Goal: Information Seeking & Learning: Learn about a topic

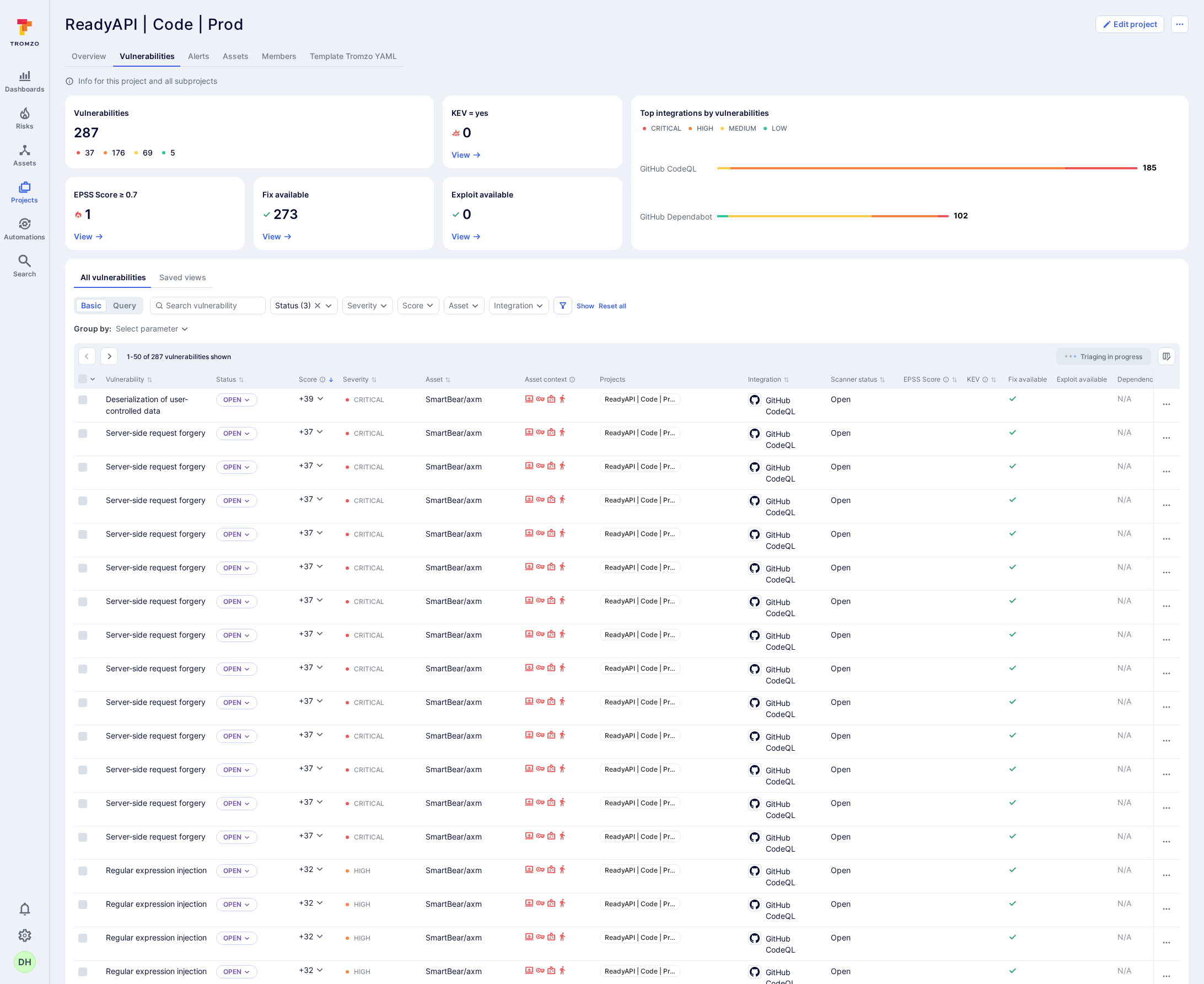
click at [242, 56] on link "Assets" at bounding box center [236, 56] width 39 height 20
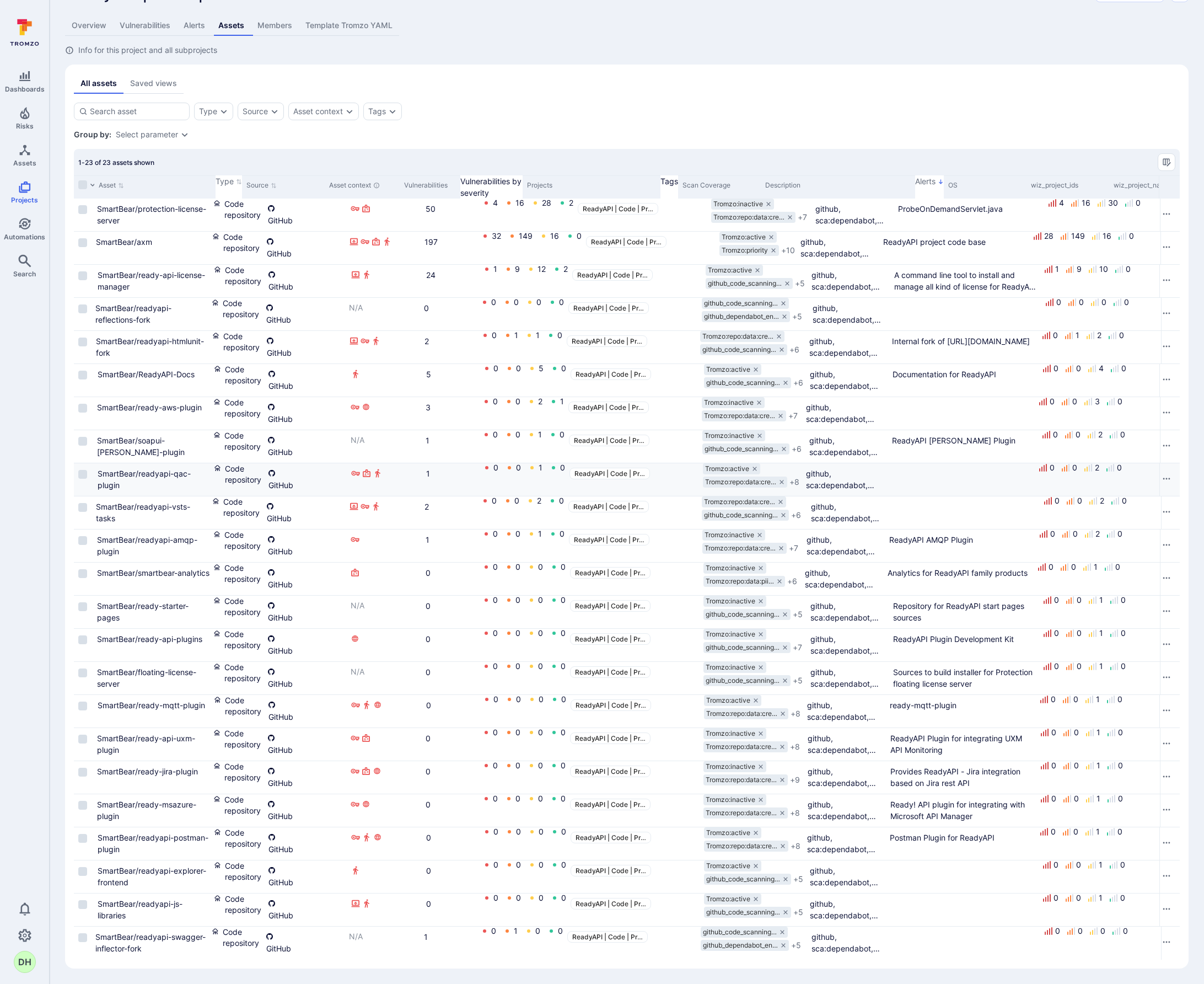
scroll to position [32, 0]
click at [183, 136] on icon "Expand dropdown" at bounding box center [185, 134] width 6 height 4
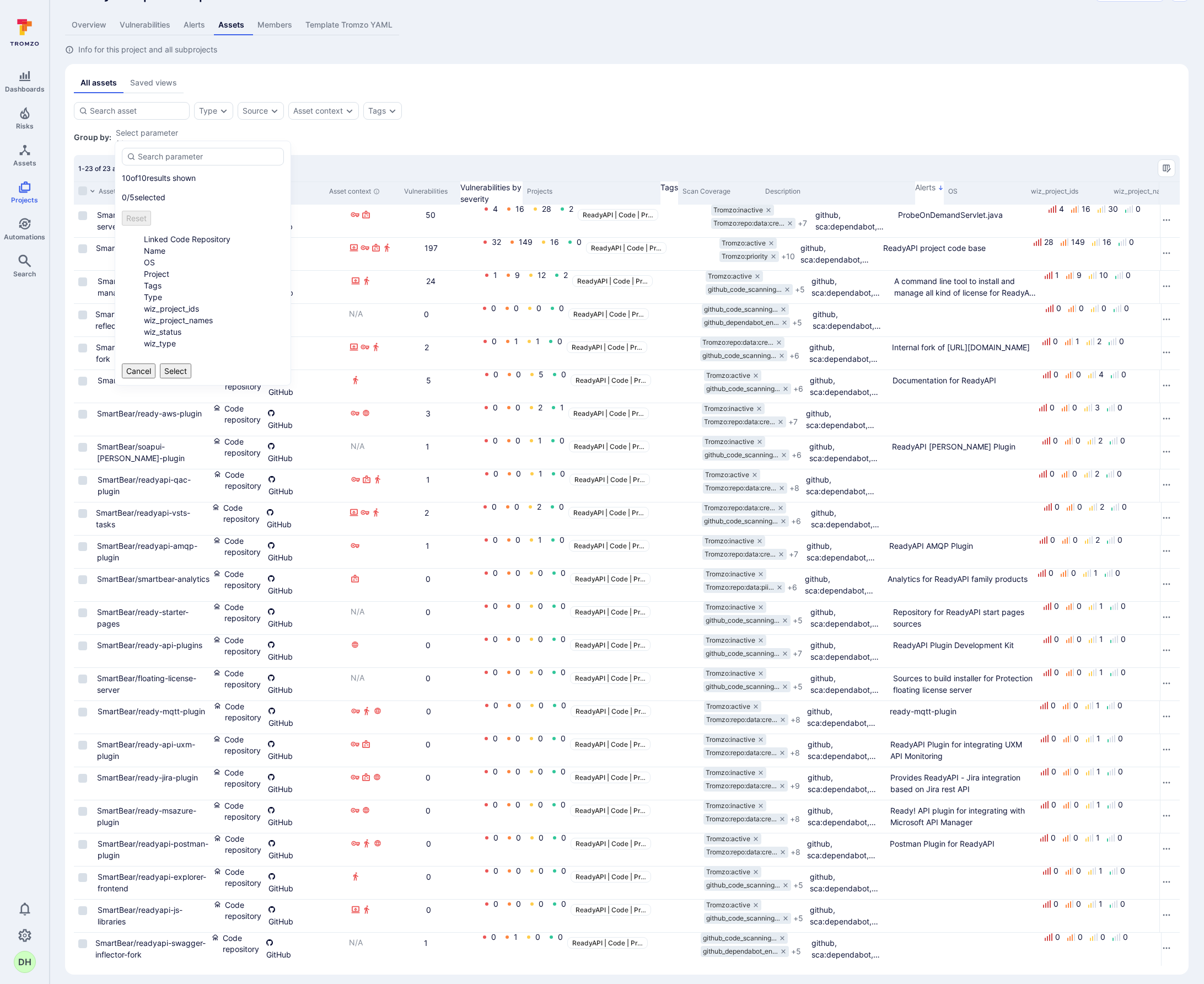
click at [561, 133] on div "Group by: Select parameter" at bounding box center [627, 137] width 1106 height 18
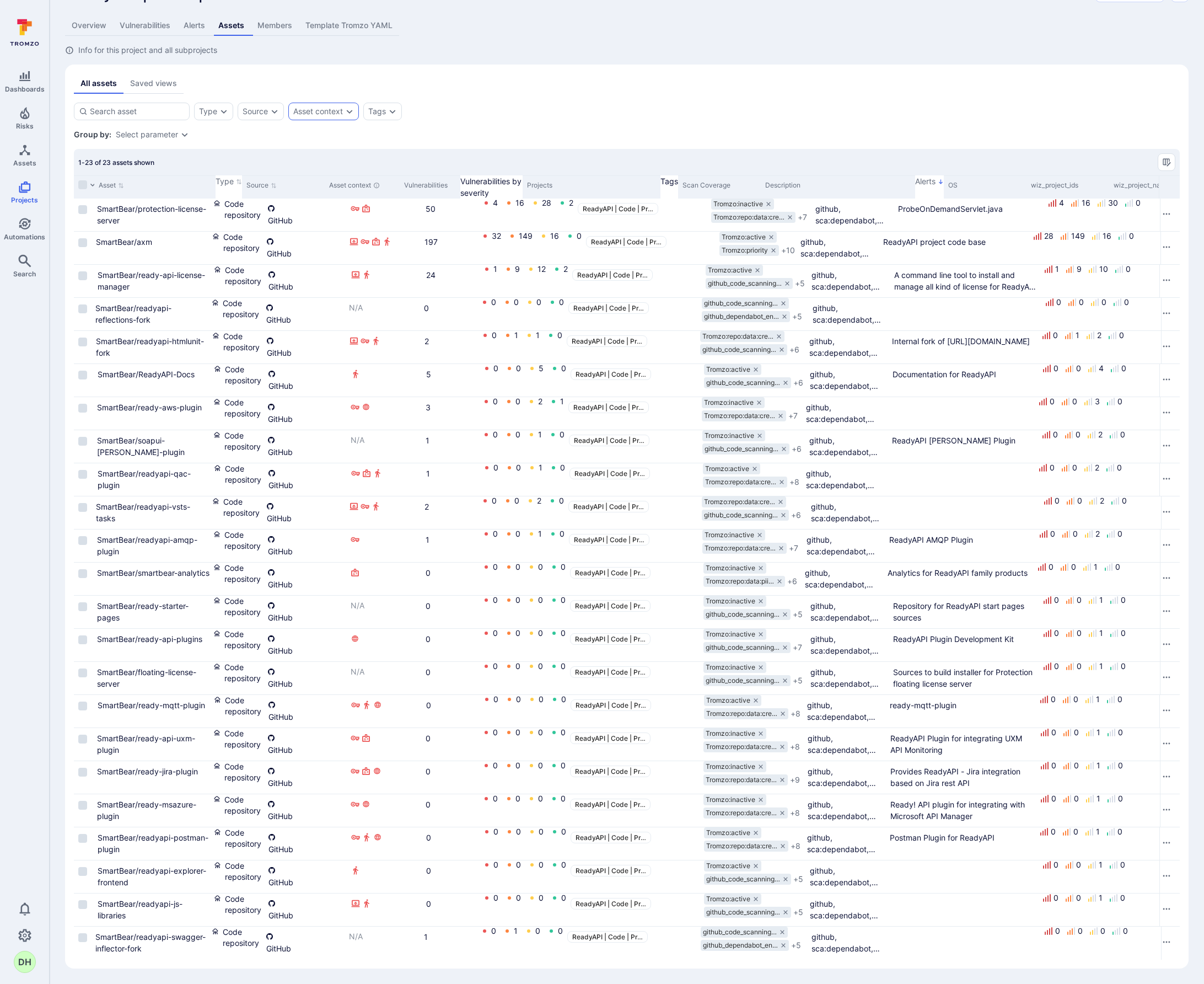
click at [344, 108] on div "Asset context" at bounding box center [323, 111] width 70 height 18
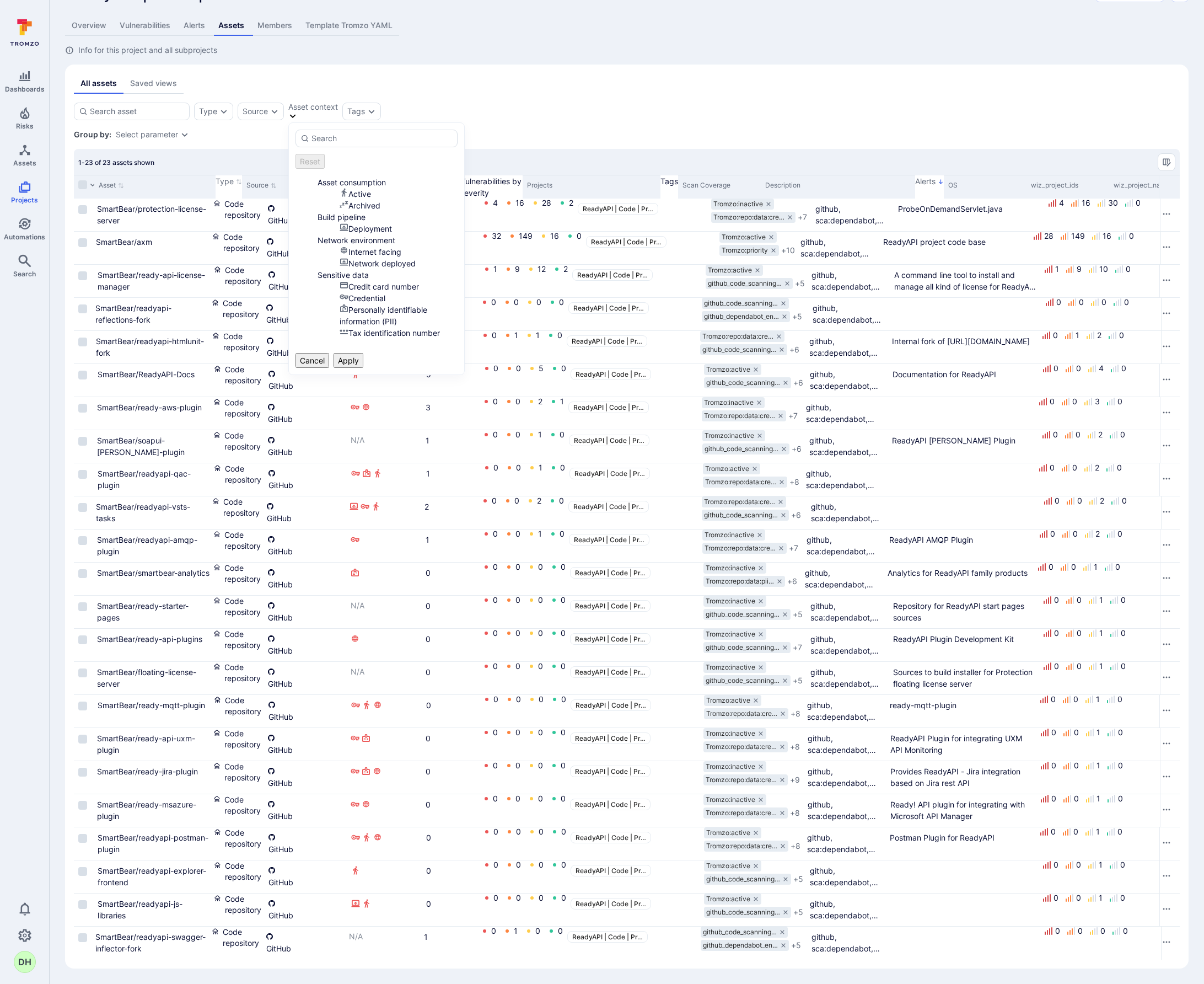
click at [599, 125] on section "Type Source Asset context Tags Save view Group by: Select parameter 1-23 of 23 …" at bounding box center [627, 531] width 1106 height 857
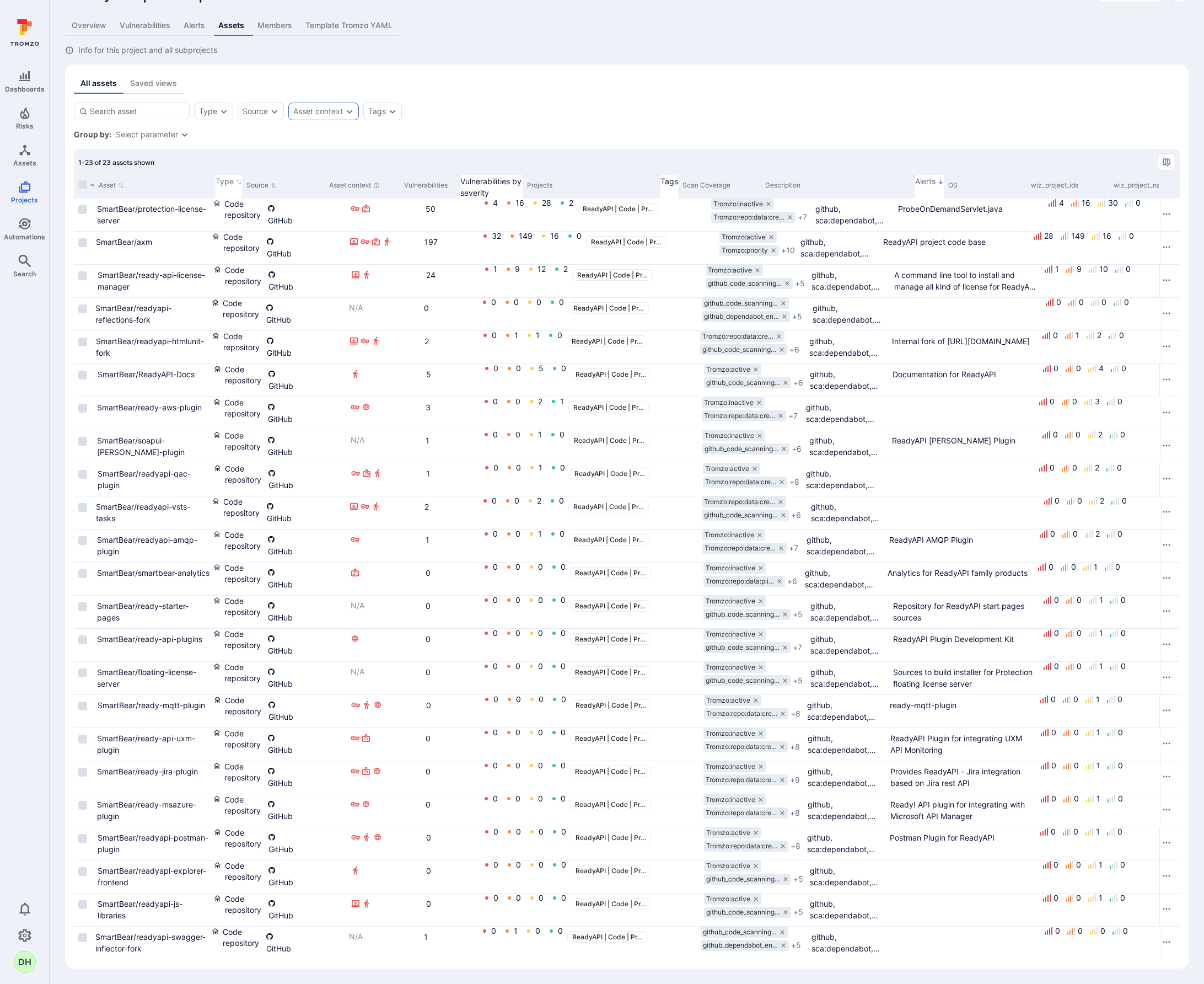
click at [333, 110] on div "Asset context" at bounding box center [318, 111] width 49 height 8
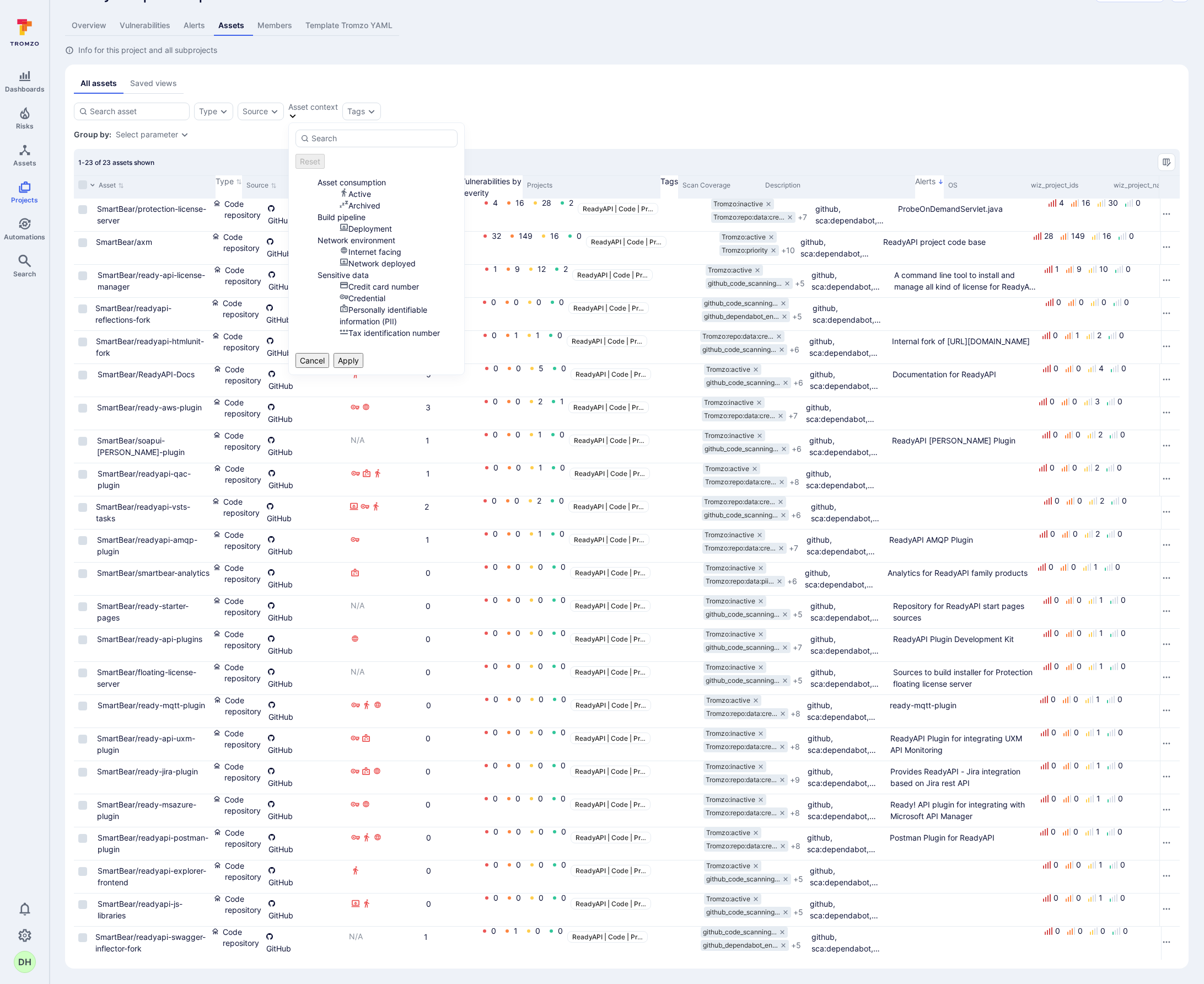
click at [601, 115] on div "Type Source Asset context Tags Save view" at bounding box center [627, 111] width 1106 height 18
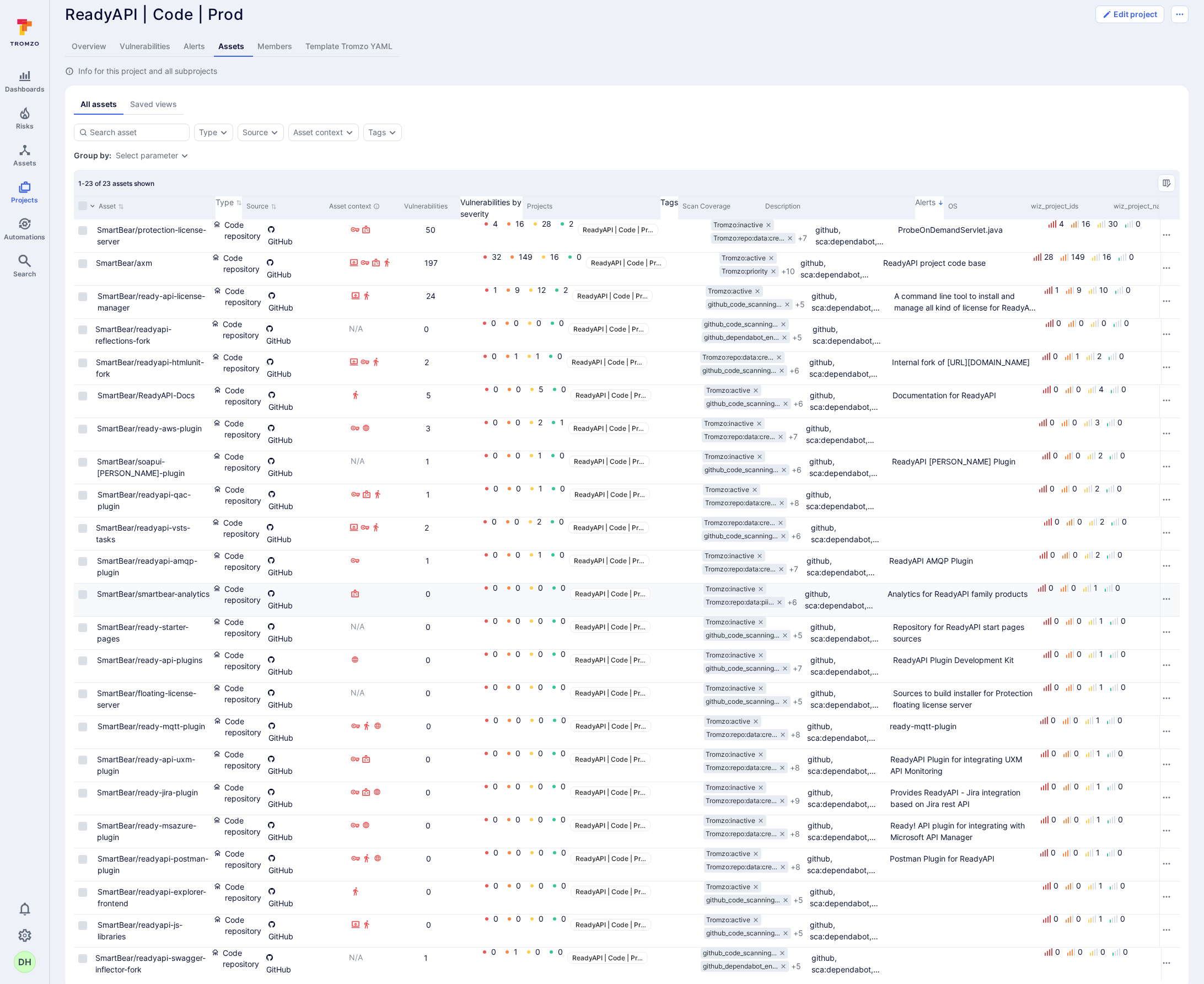
scroll to position [46, 0]
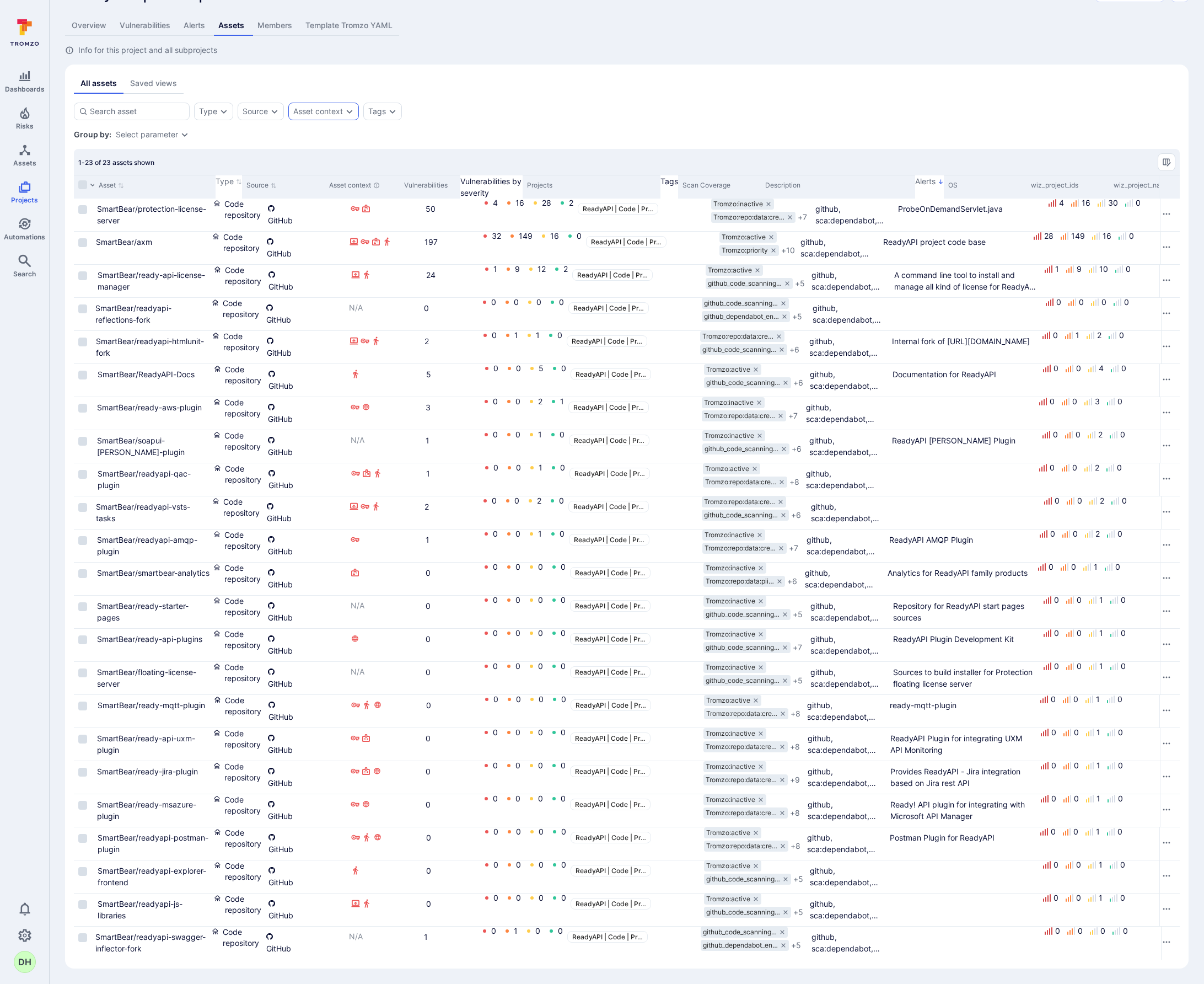
click at [343, 107] on div "Asset context" at bounding box center [318, 111] width 49 height 8
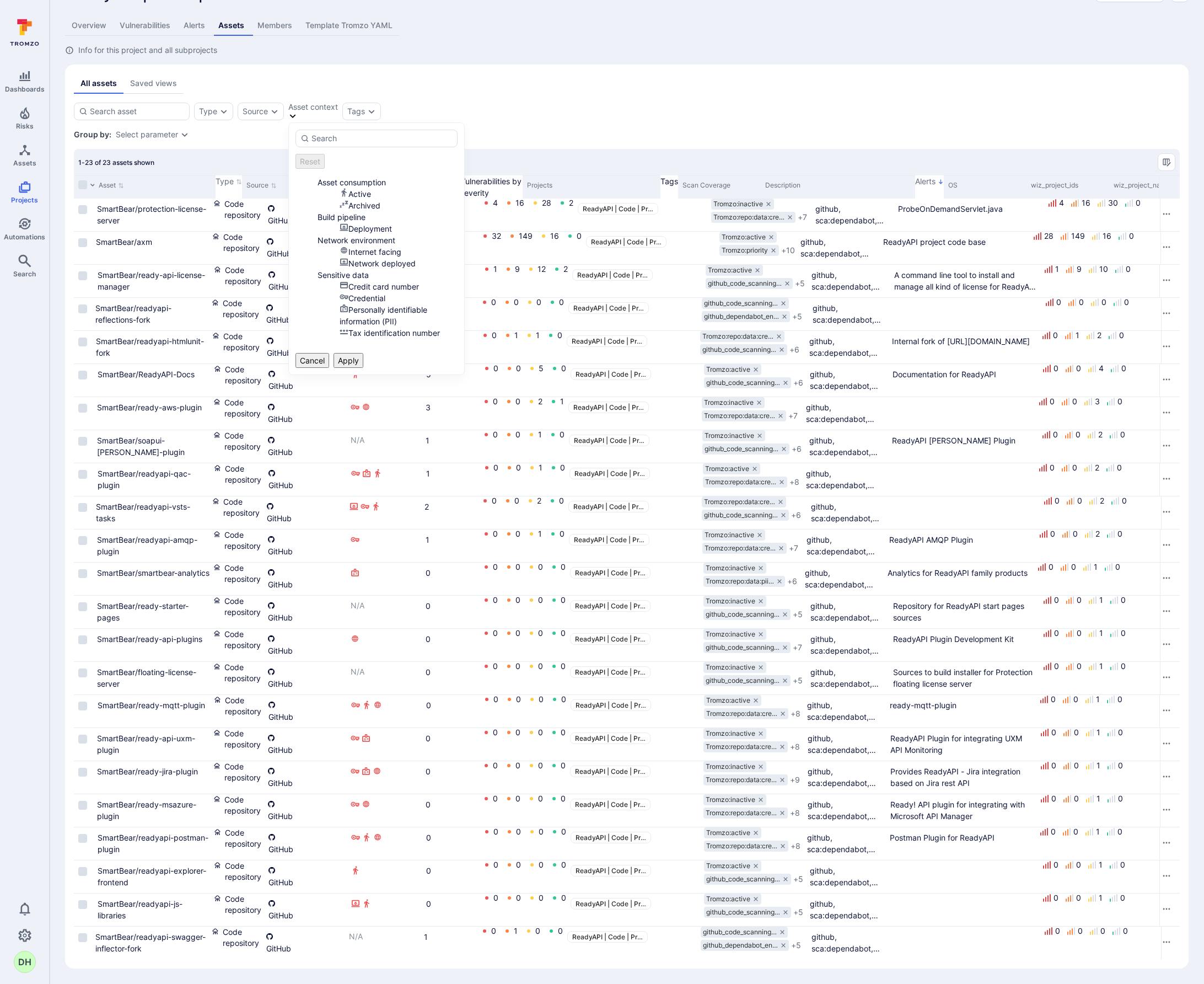
click at [342, 188] on div "Active" at bounding box center [399, 193] width 118 height 12
click at [364, 353] on button "Apply" at bounding box center [348, 360] width 30 height 15
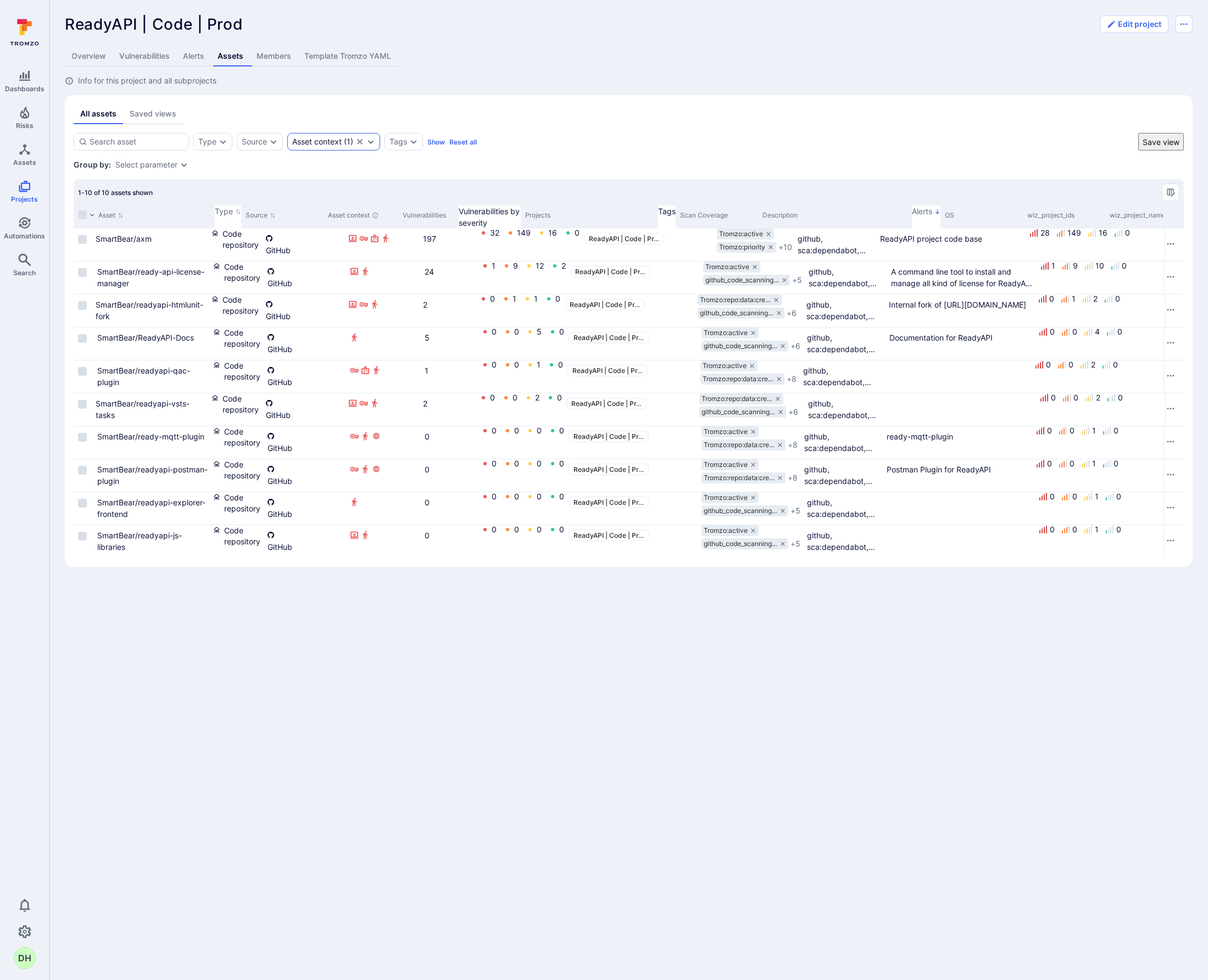
click at [370, 143] on icon "Expand dropdown" at bounding box center [370, 142] width 8 height 8
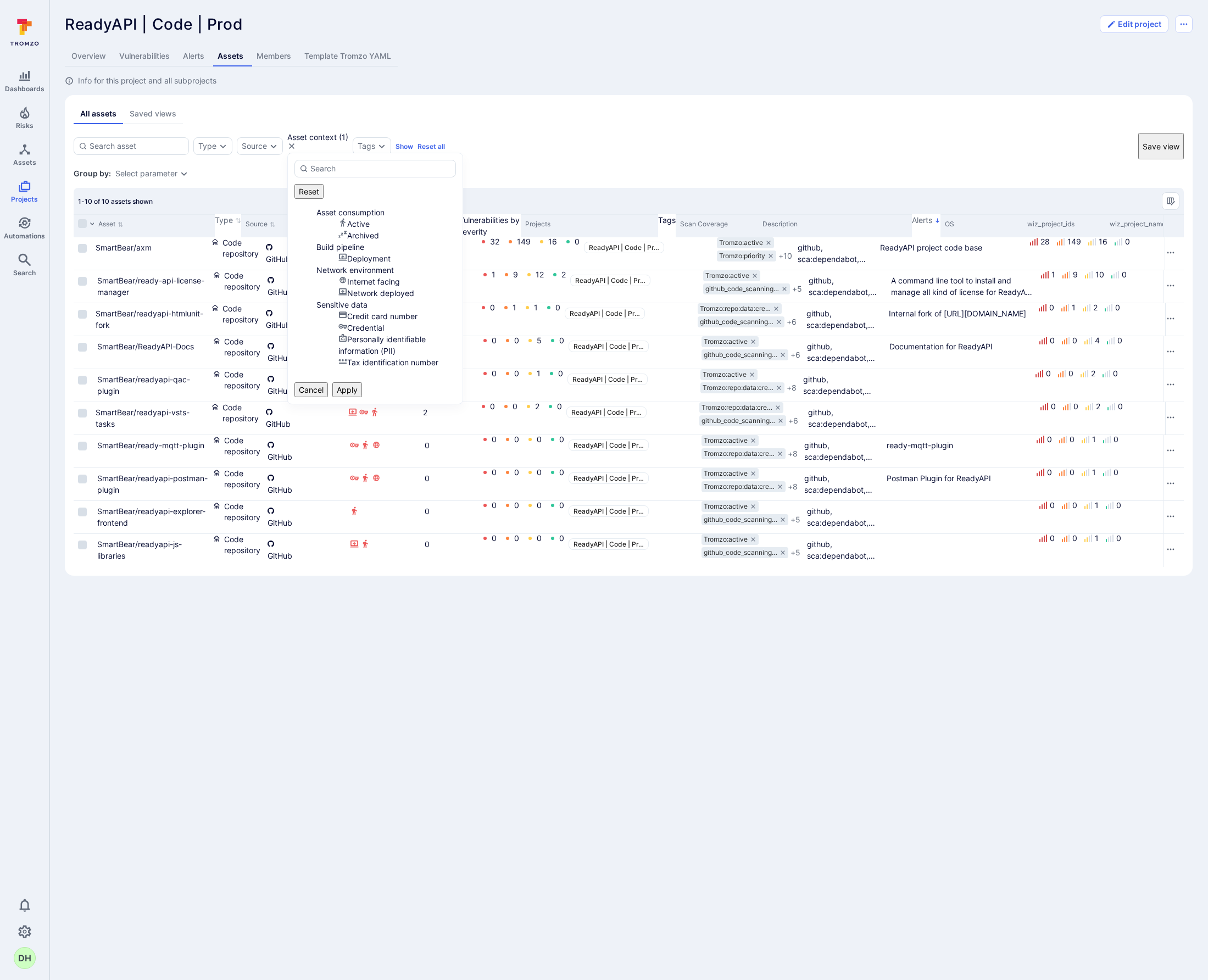
click at [339, 218] on li "Active" at bounding box center [397, 223] width 118 height 12
click at [339, 235] on li "Archived" at bounding box center [397, 235] width 118 height 12
click at [362, 393] on button "Apply" at bounding box center [347, 389] width 30 height 15
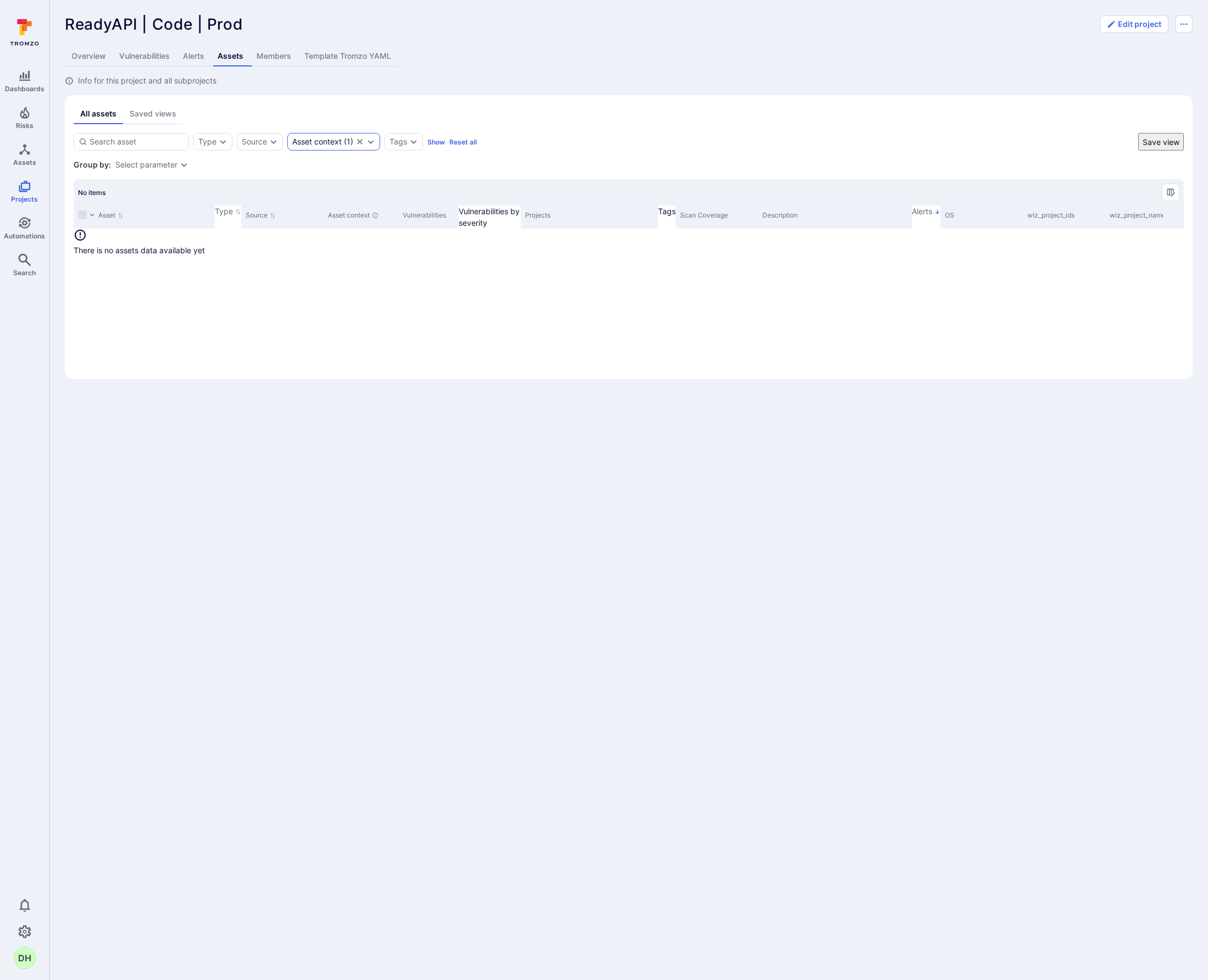
click at [362, 142] on icon "Clear selection" at bounding box center [359, 142] width 8 height 8
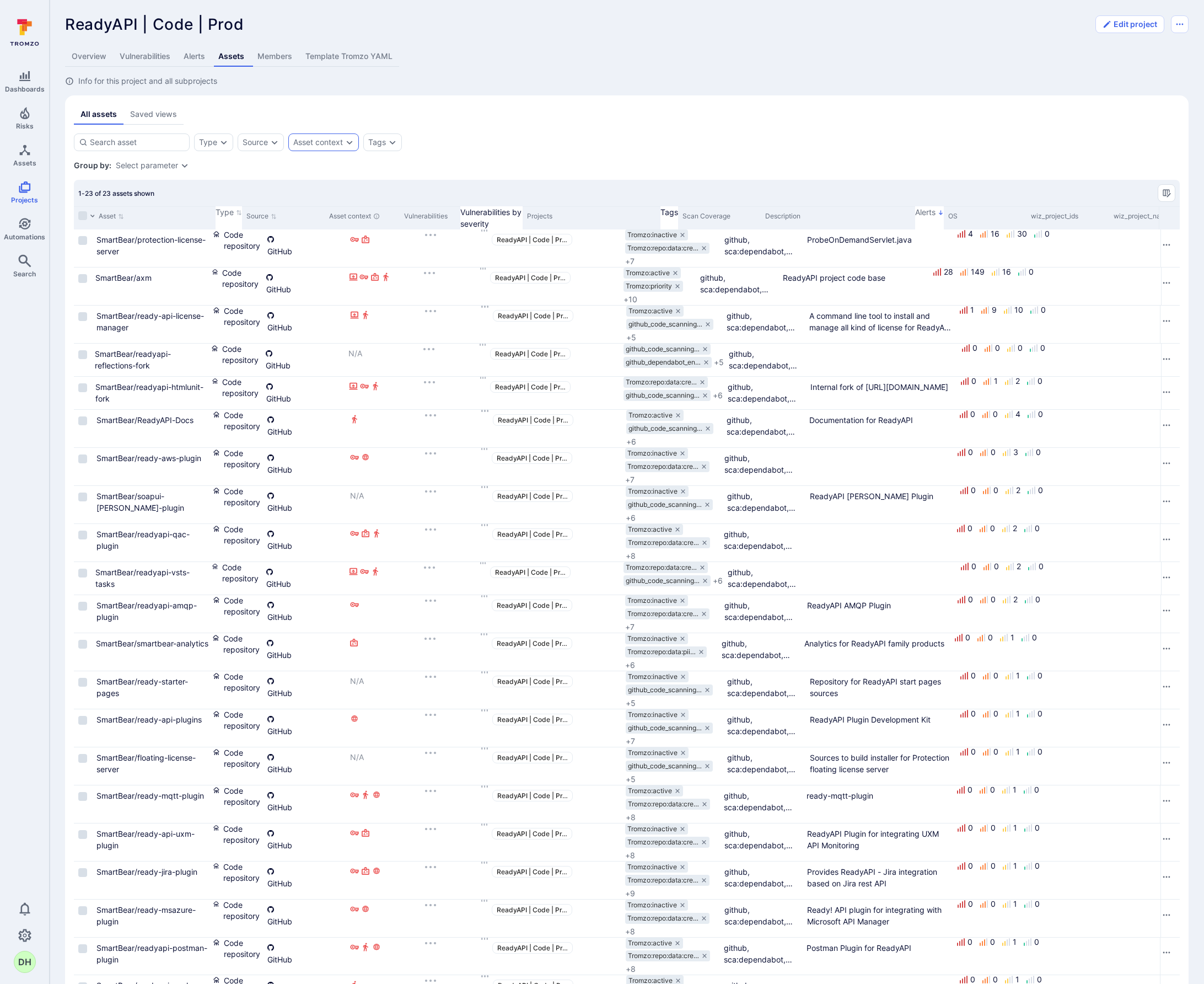
click at [355, 144] on div "Asset context" at bounding box center [323, 142] width 70 height 18
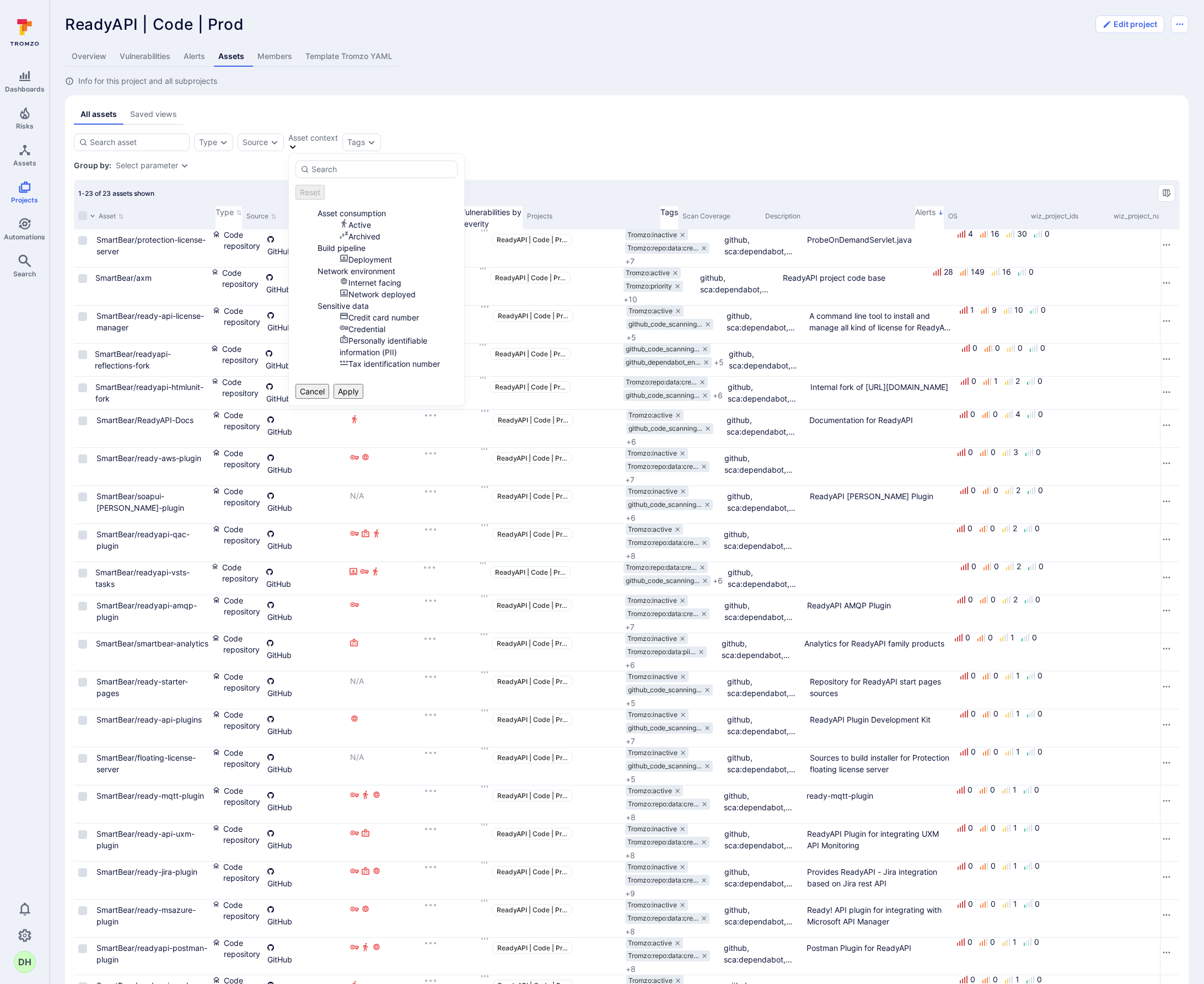
click at [897, 150] on div "Type Source Asset context Tags Save view" at bounding box center [627, 142] width 1106 height 18
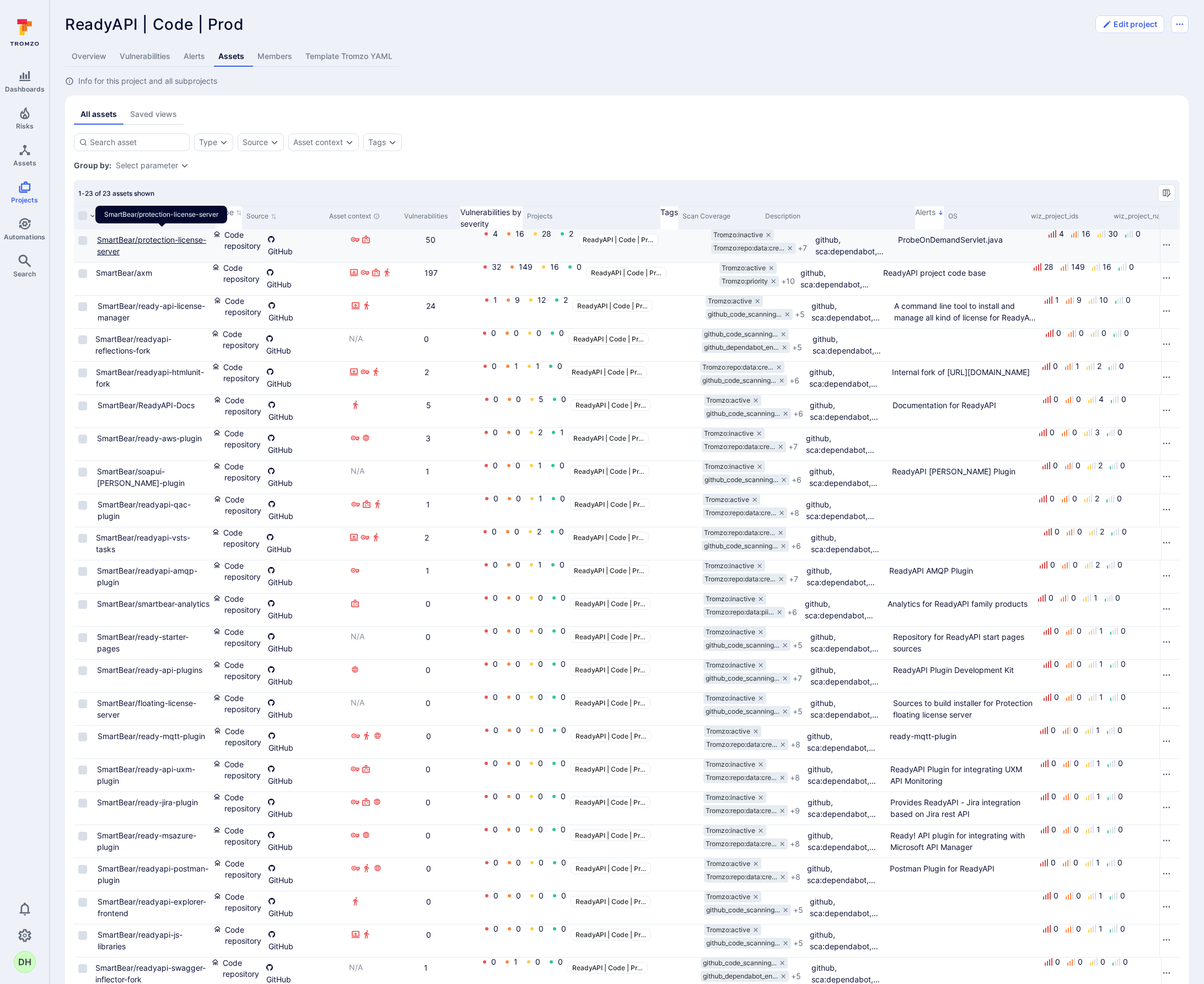
click at [190, 235] on link "SmartBear/protection-license-server" at bounding box center [151, 245] width 109 height 21
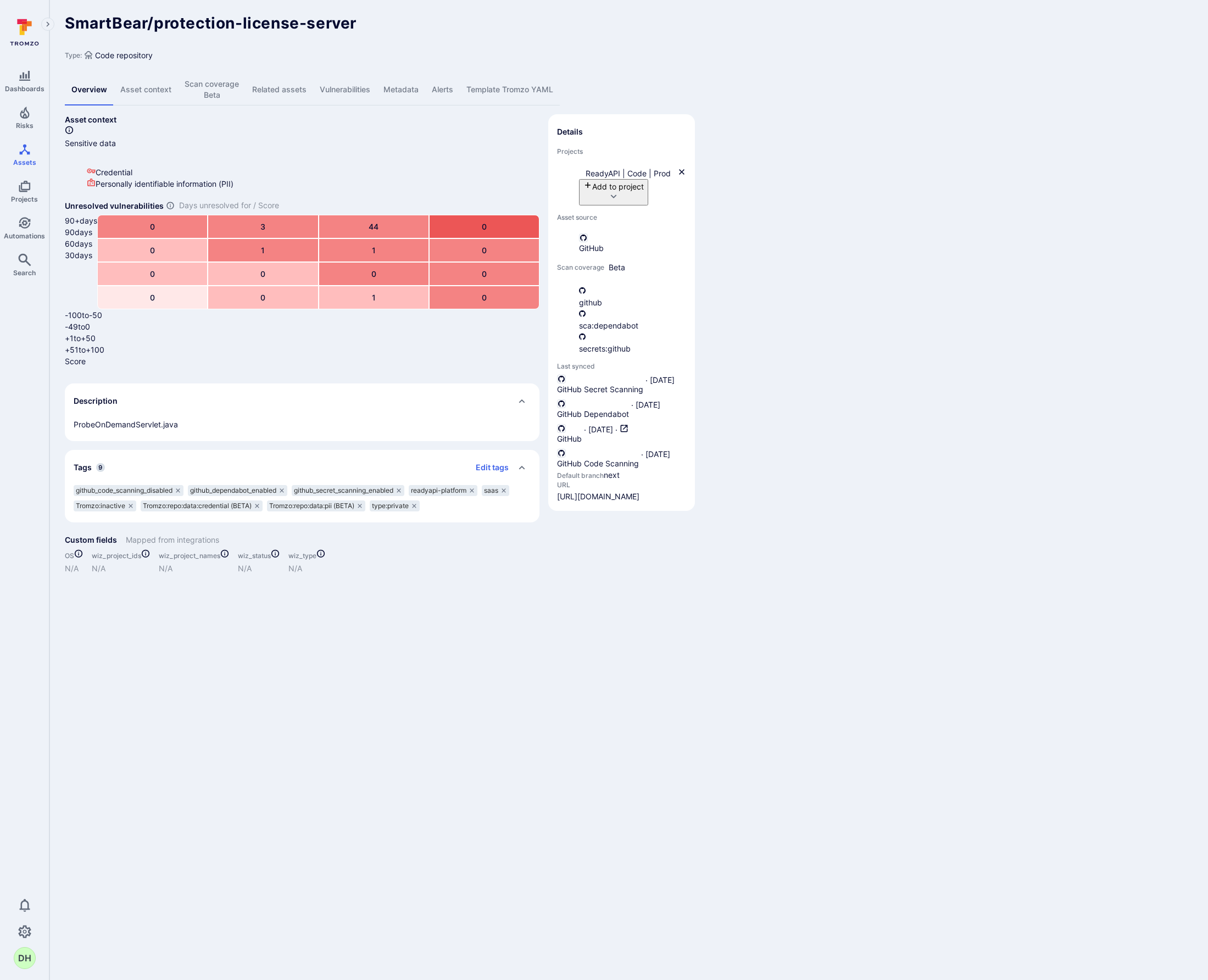
click at [423, 78] on link "Metadata" at bounding box center [401, 89] width 48 height 32
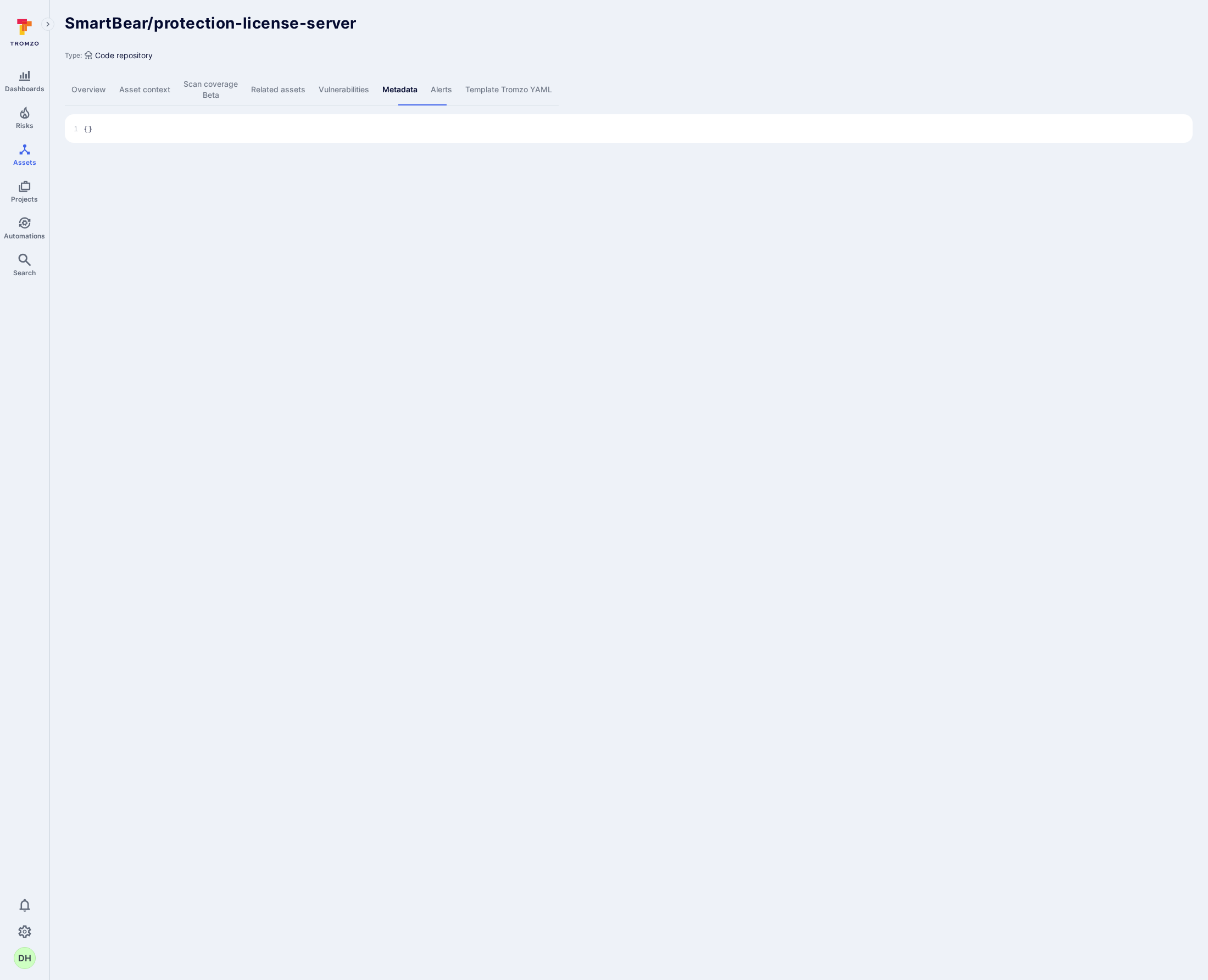
click at [94, 78] on link "Overview" at bounding box center [88, 89] width 48 height 32
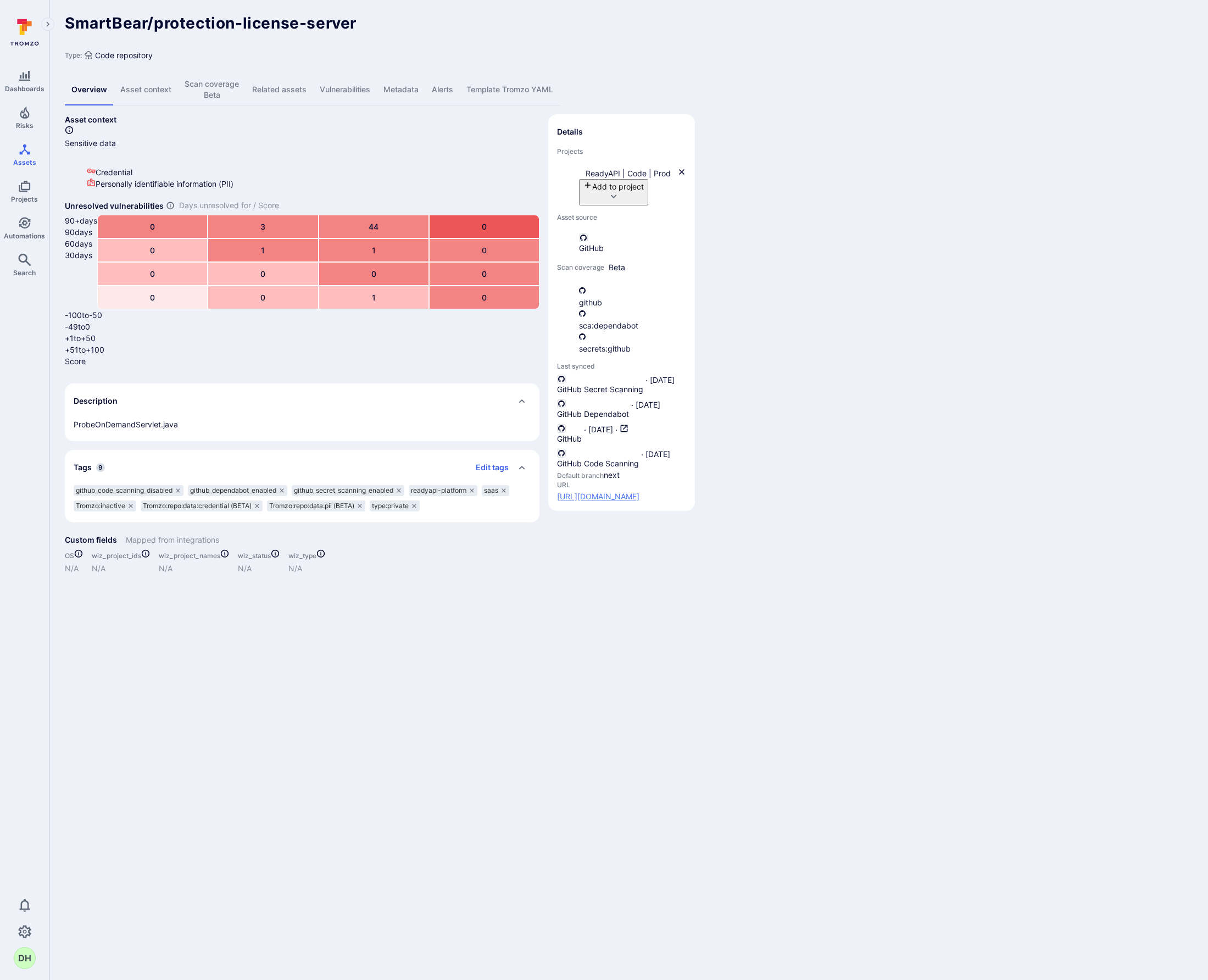
click at [679, 491] on link "[URL][DOMAIN_NAME]" at bounding box center [622, 496] width 129 height 11
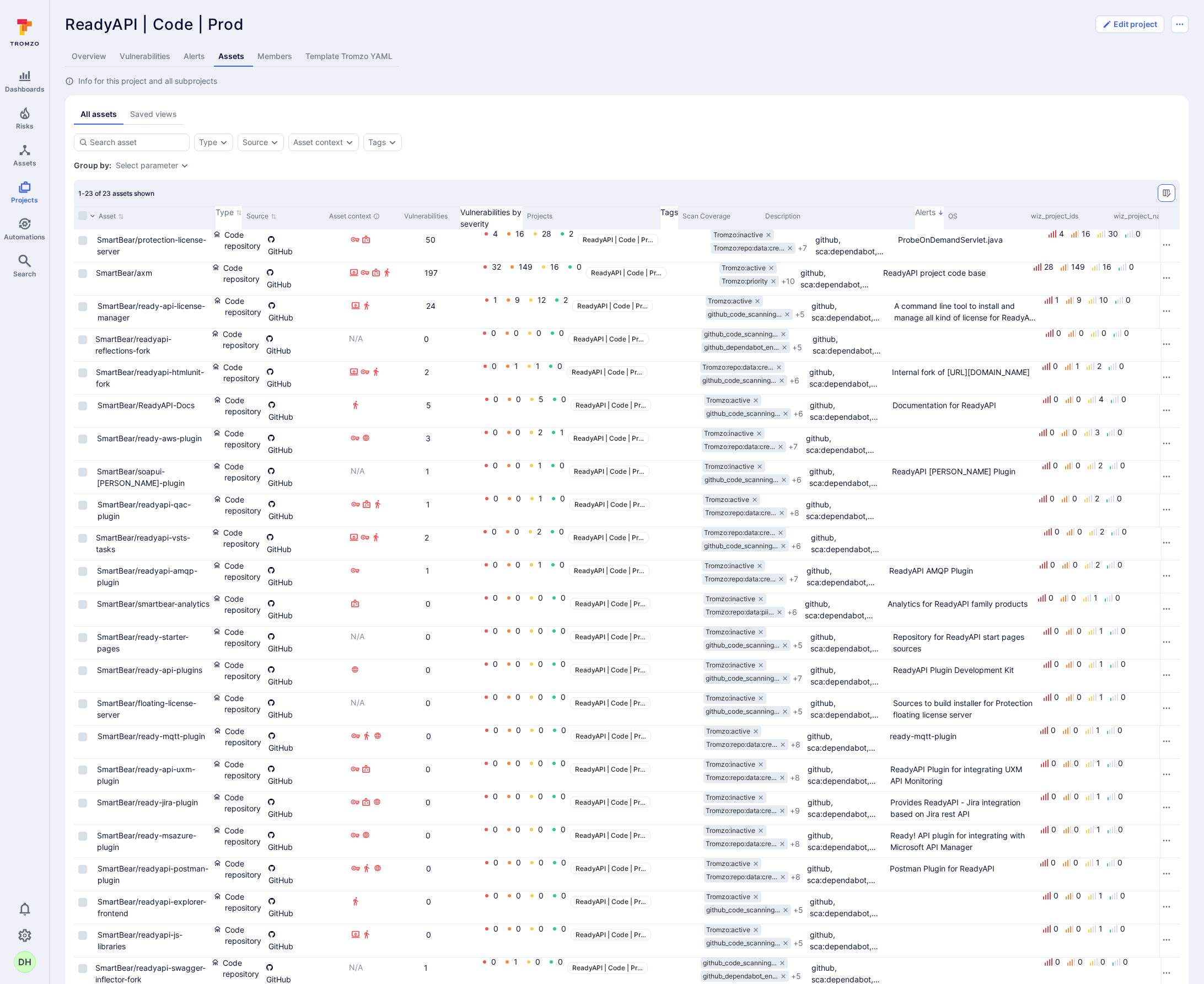
click at [1162, 195] on icon "Manage columns" at bounding box center [1166, 192] width 8 height 8
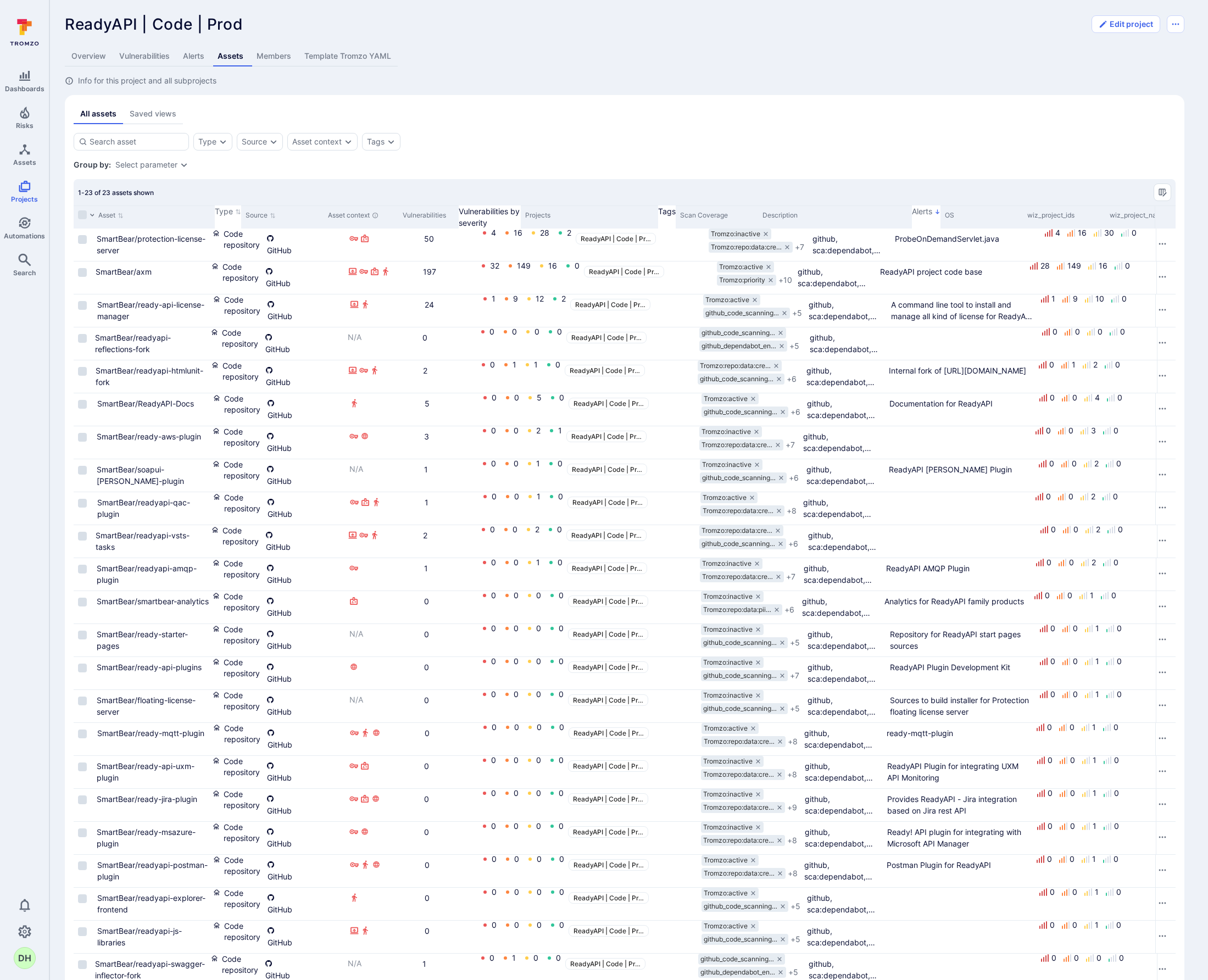
type input "date"
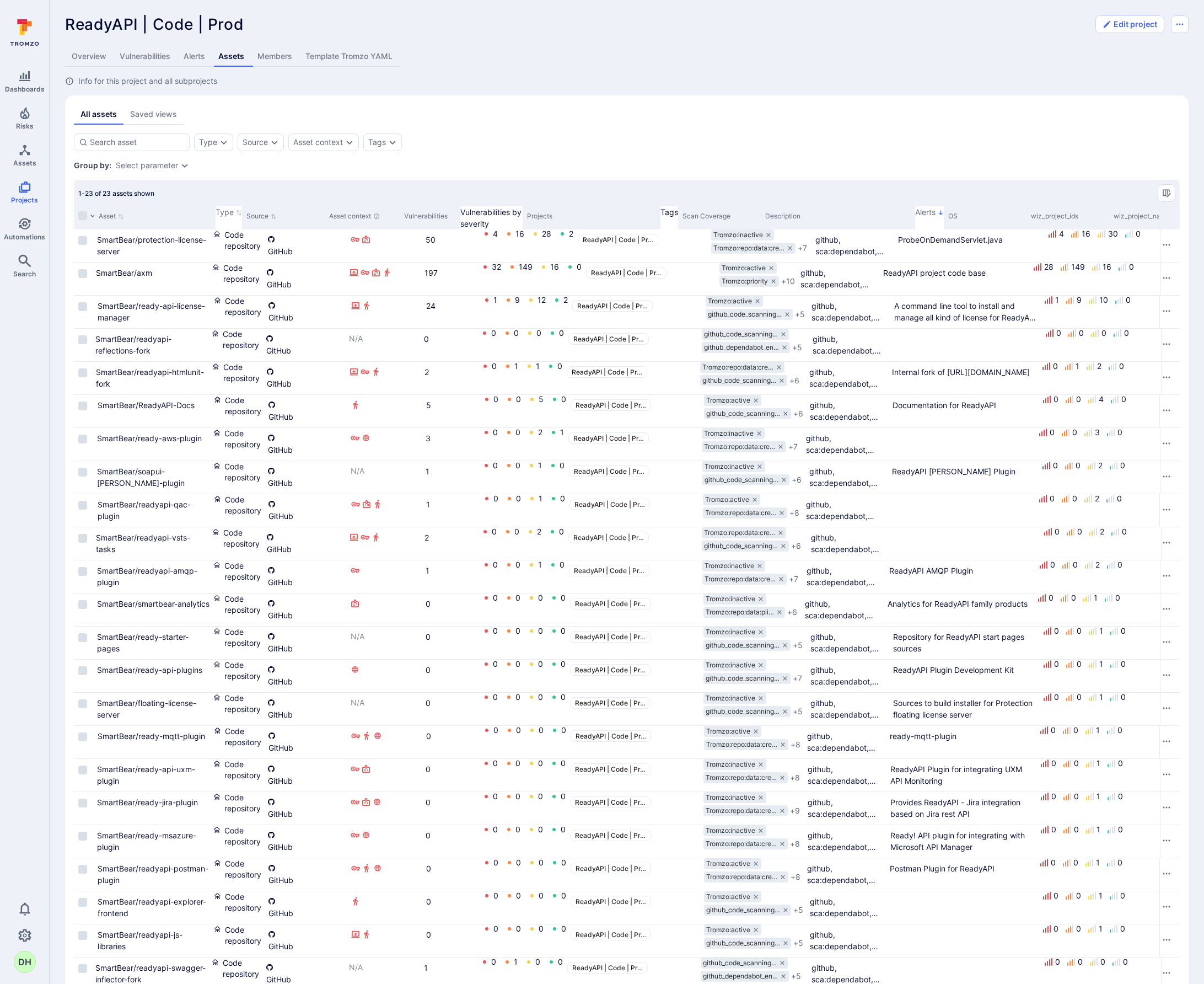
click at [147, 58] on link "Vulnerabilities" at bounding box center [144, 56] width 64 height 20
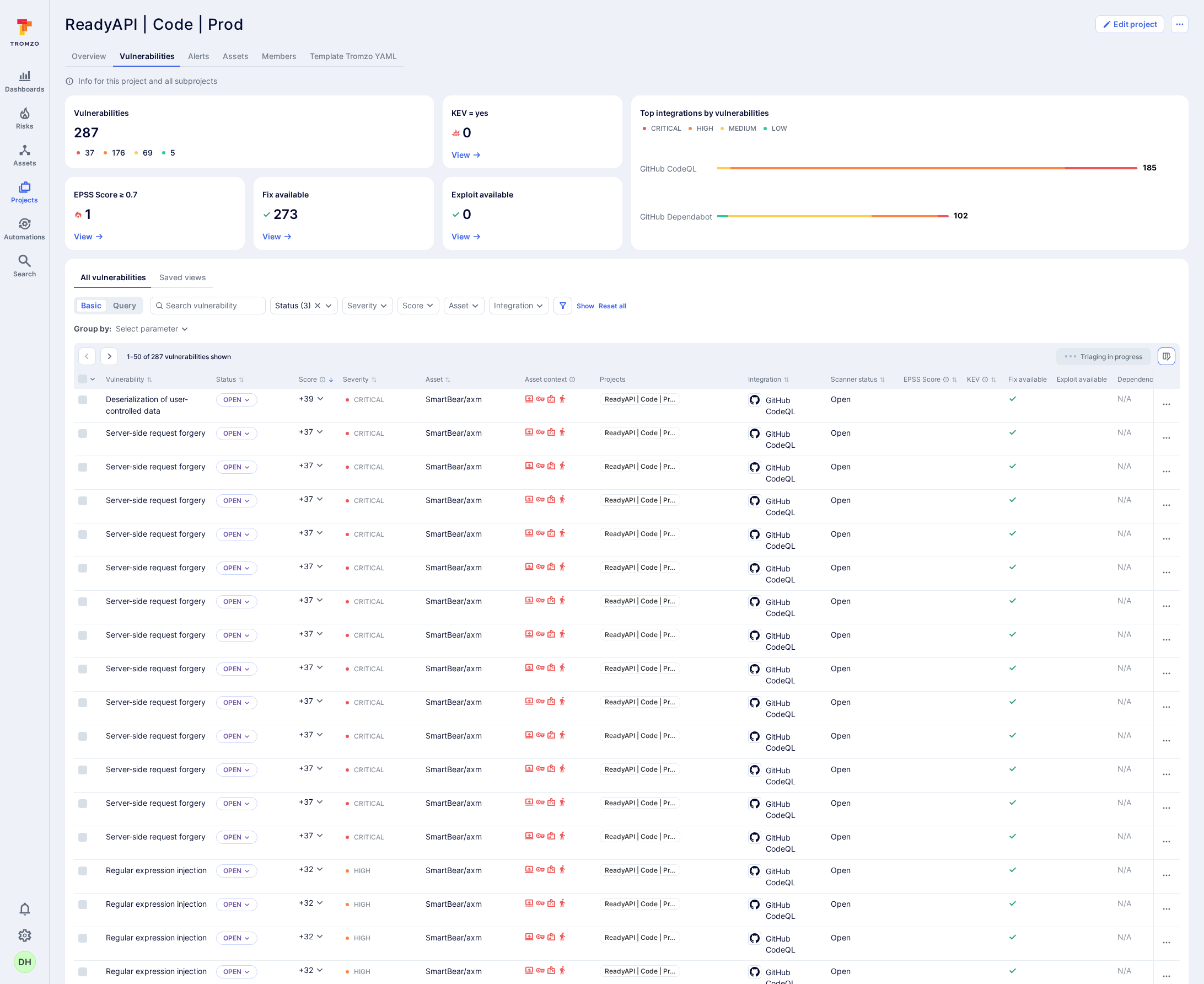
click at [1164, 358] on icon "Manage columns" at bounding box center [1166, 356] width 8 height 8
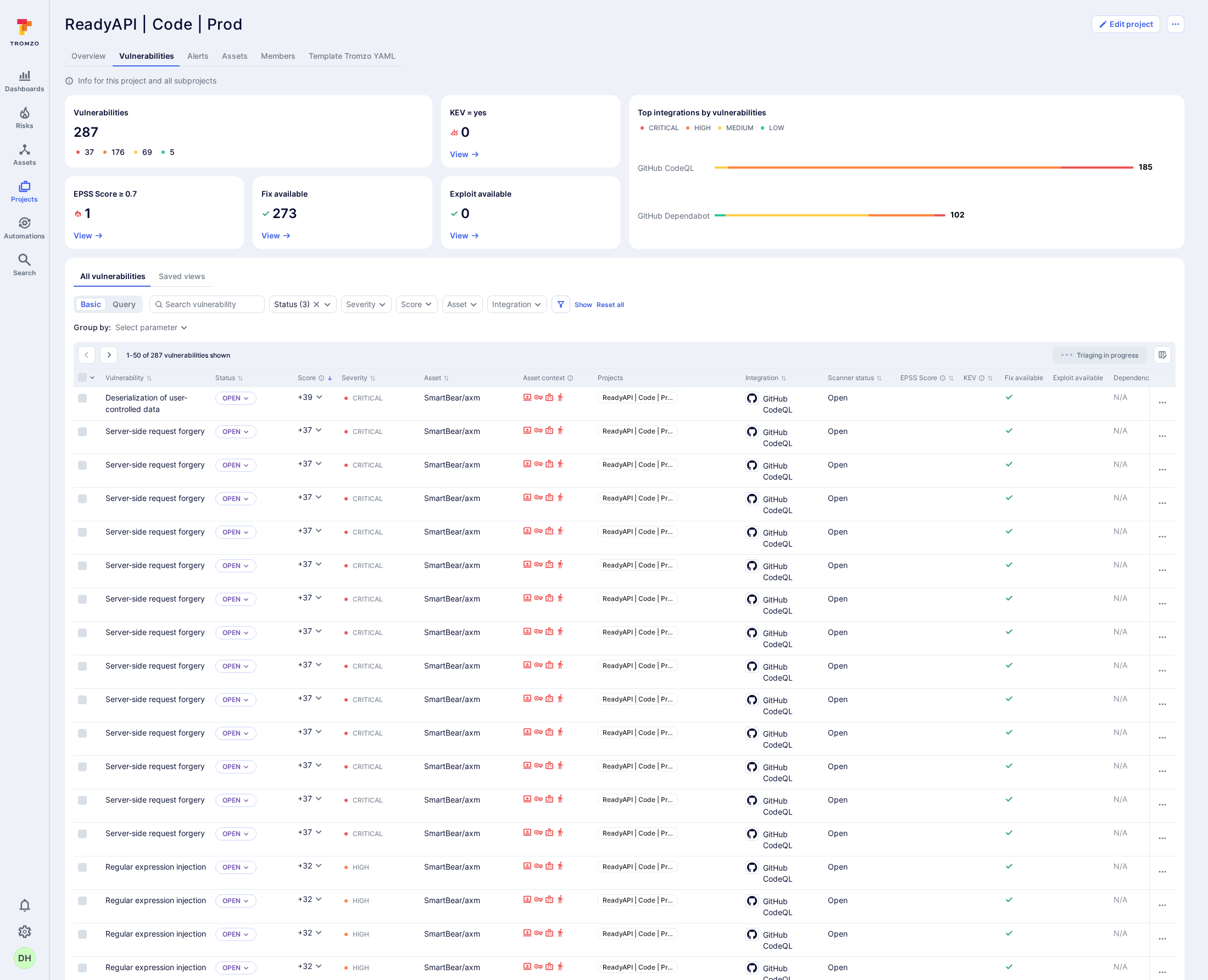
type input "date"
checkbox input "true"
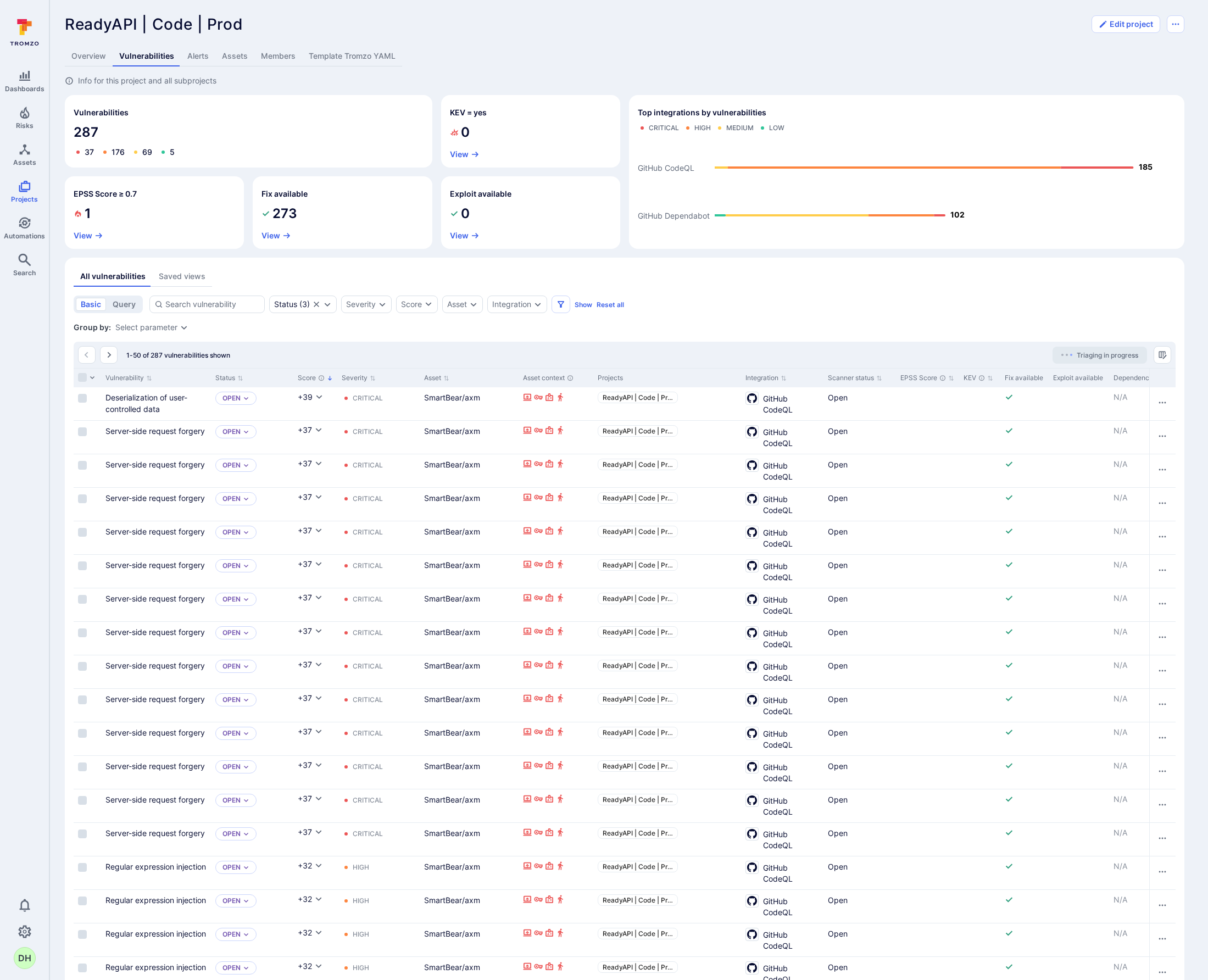
drag, startPoint x: 1075, startPoint y: 379, endPoint x: 1048, endPoint y: 379, distance: 27.0
type input "sca"
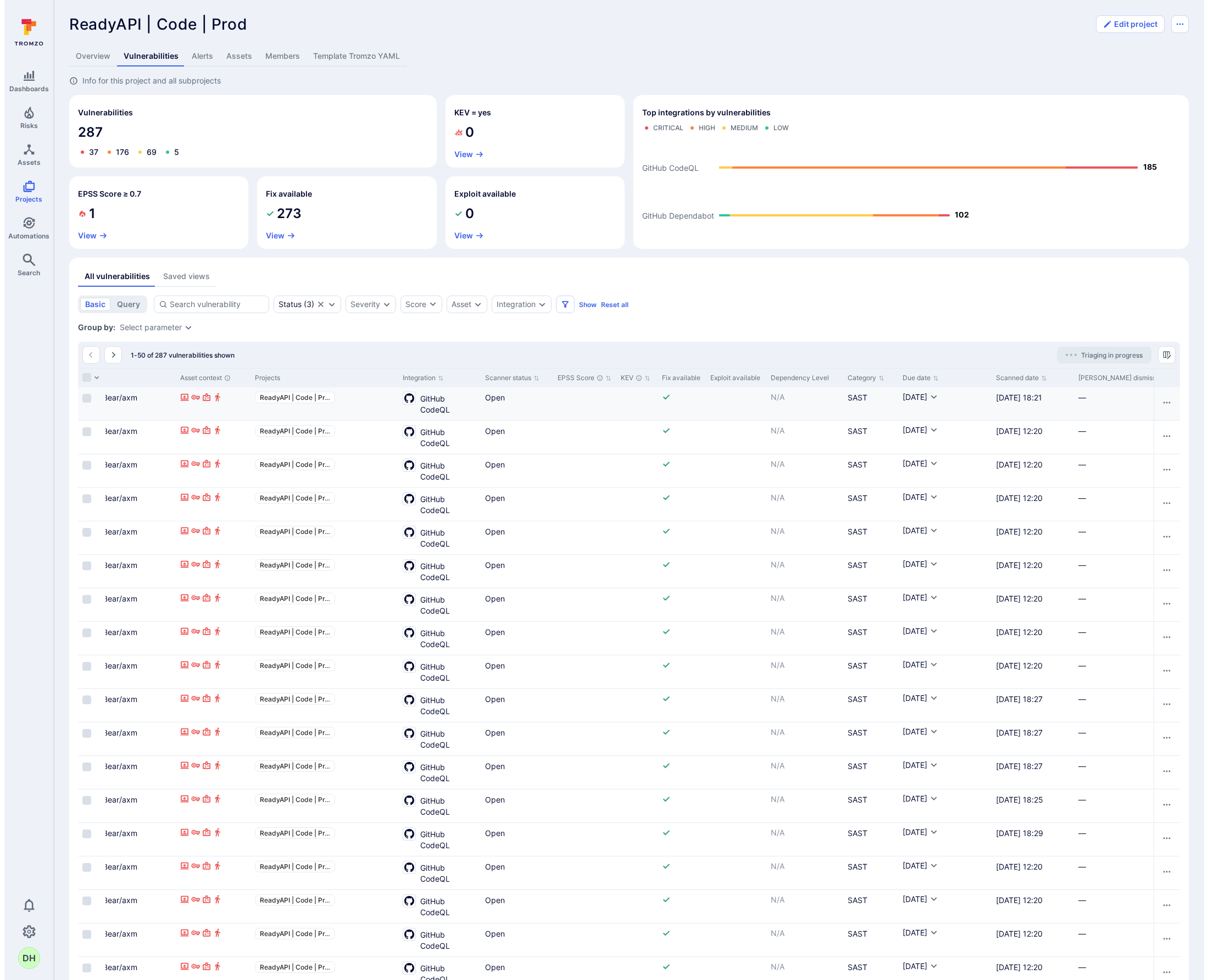
scroll to position [0, 330]
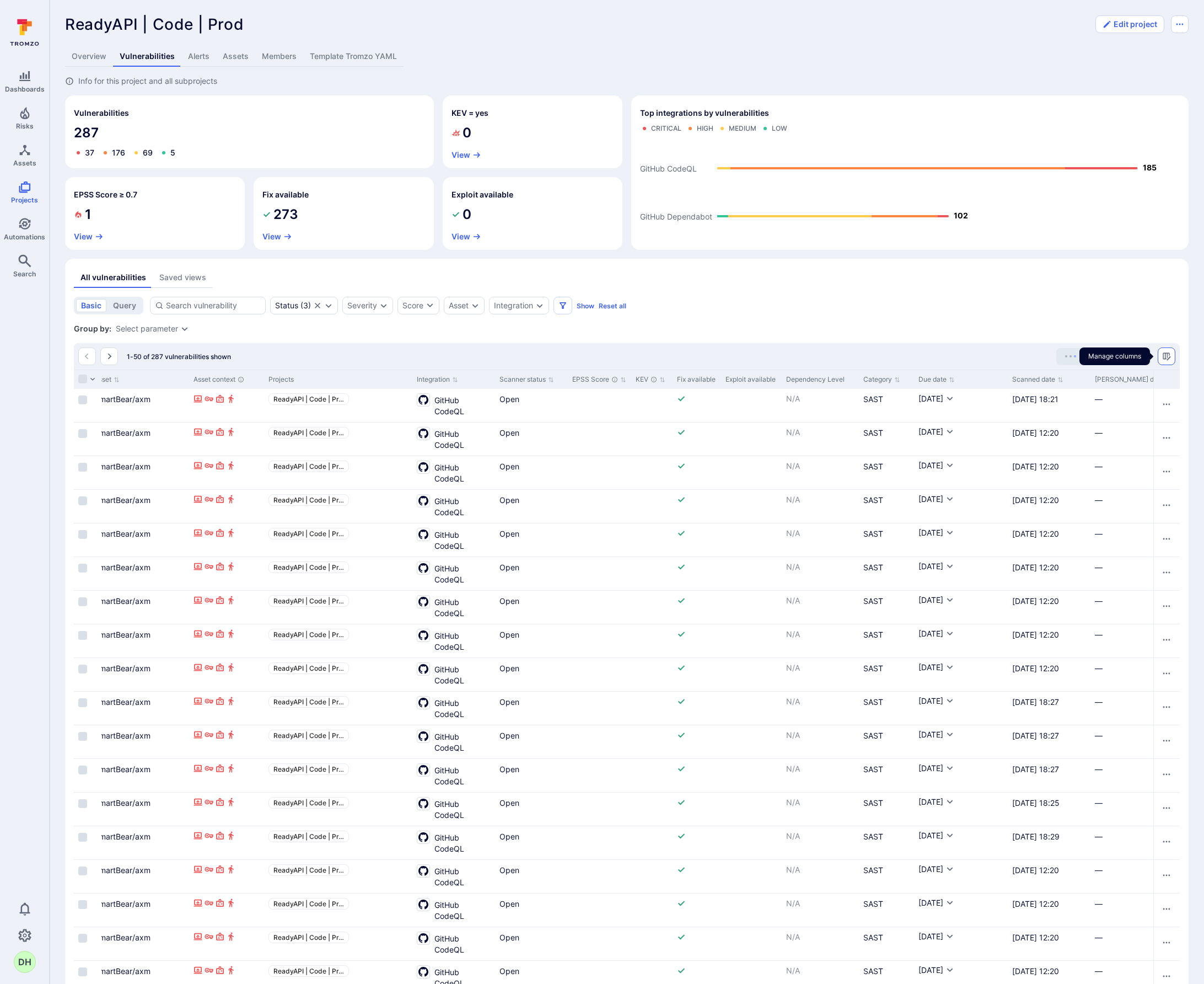
click at [1165, 360] on icon "Manage columns" at bounding box center [1166, 356] width 8 height 8
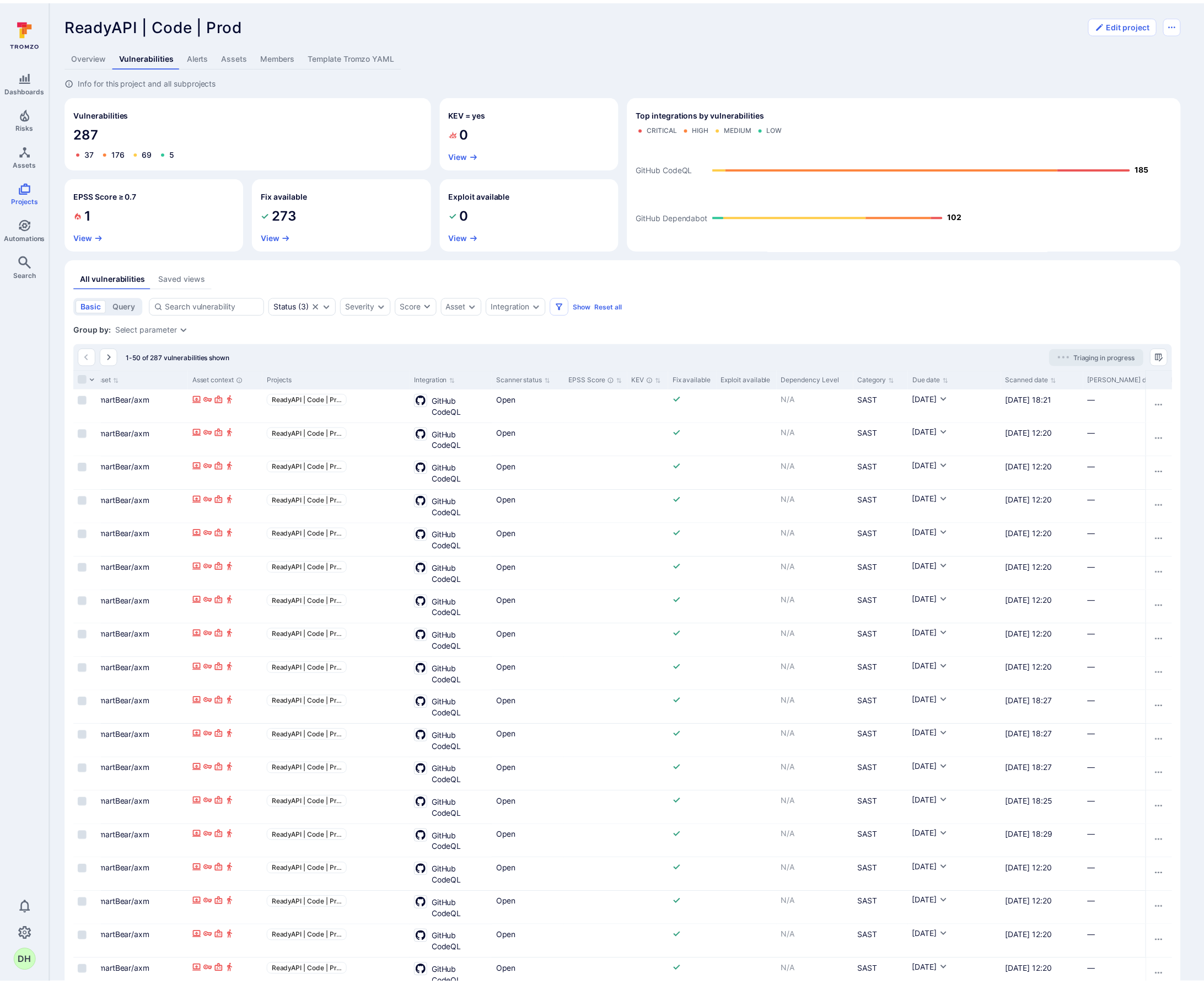
scroll to position [90, 0]
drag, startPoint x: 1052, startPoint y: 468, endPoint x: 1053, endPoint y: 451, distance: 17.0
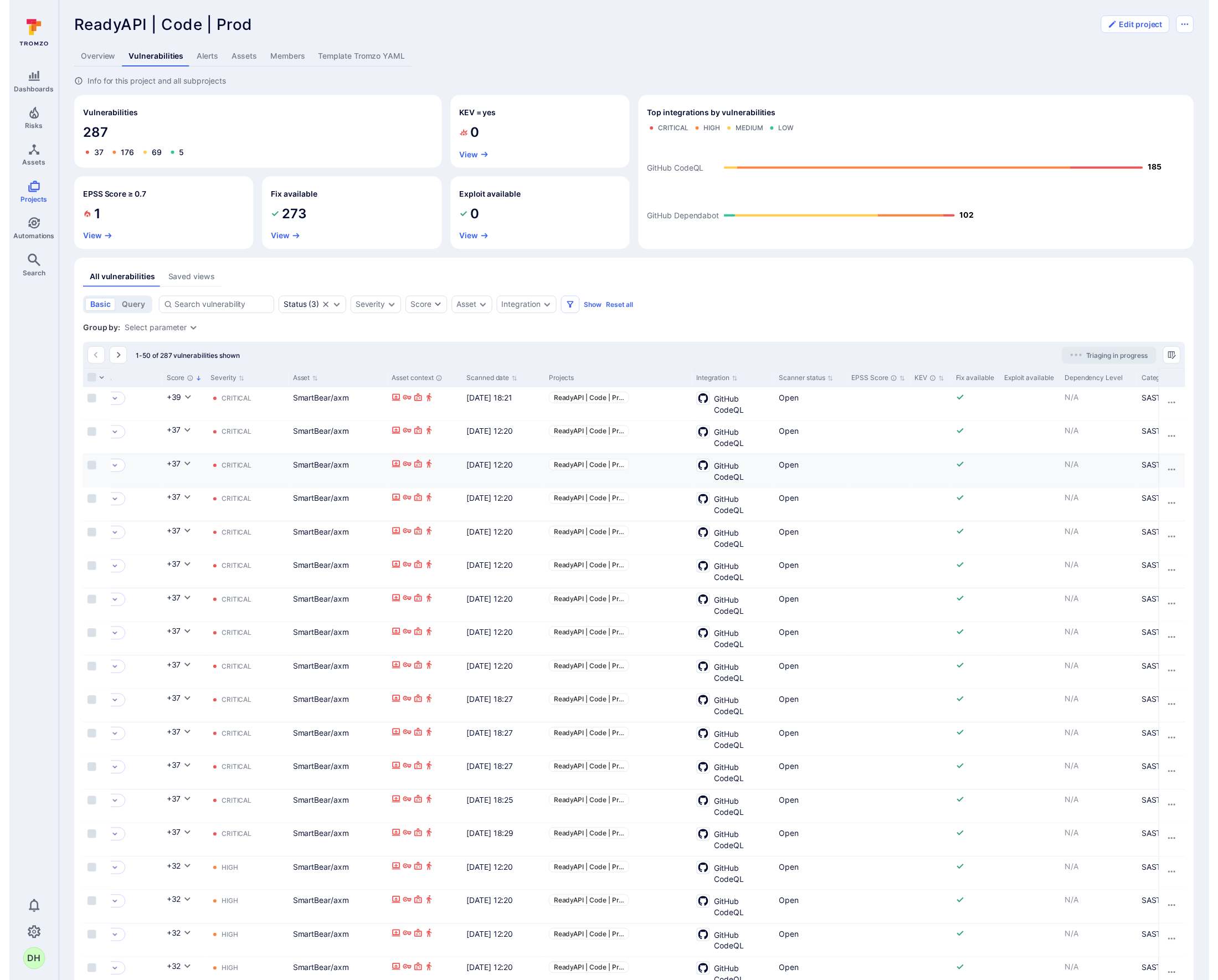
scroll to position [0, 0]
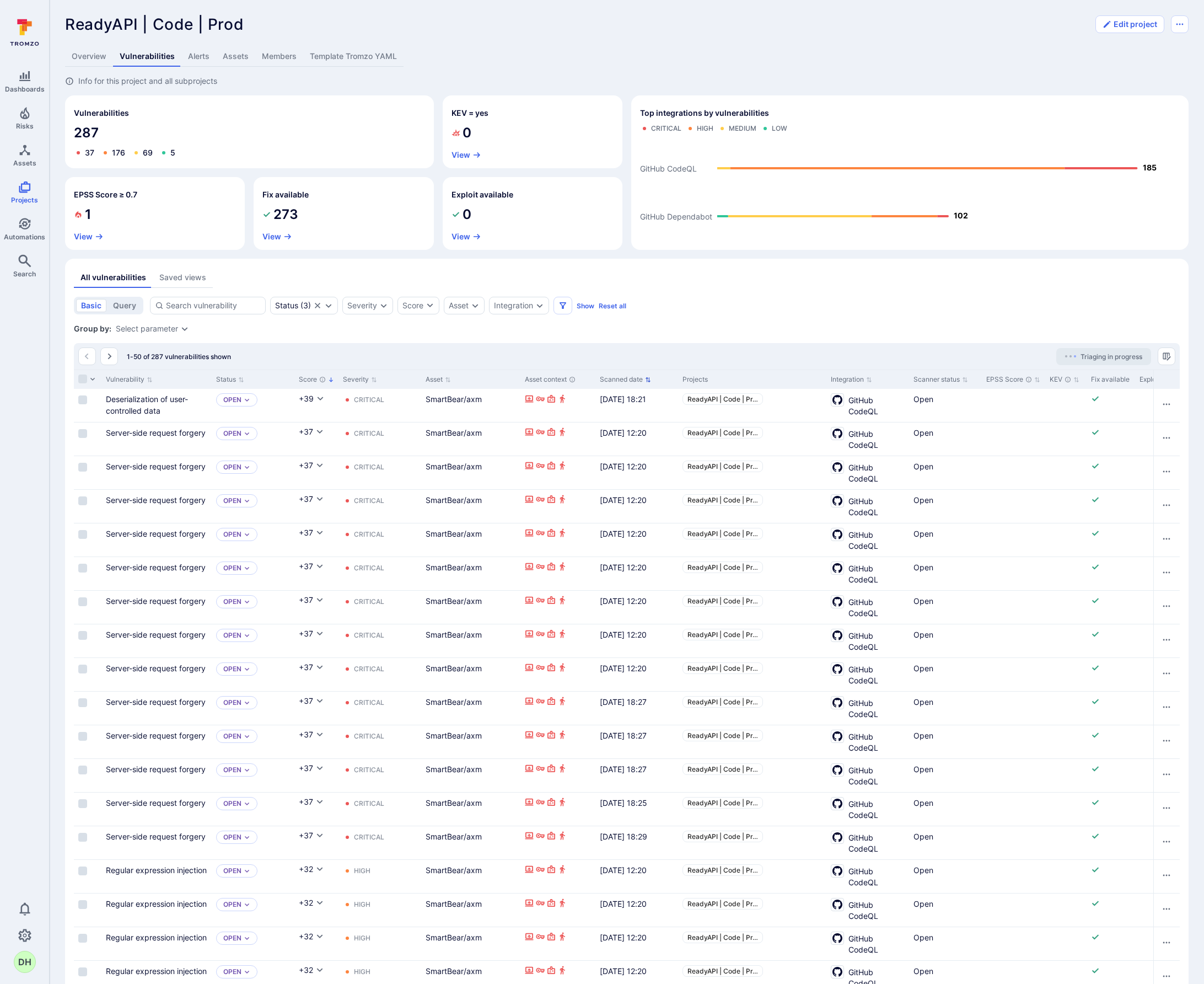
click at [646, 380] on icon "Sort by Scanned date" at bounding box center [648, 380] width 6 height 6
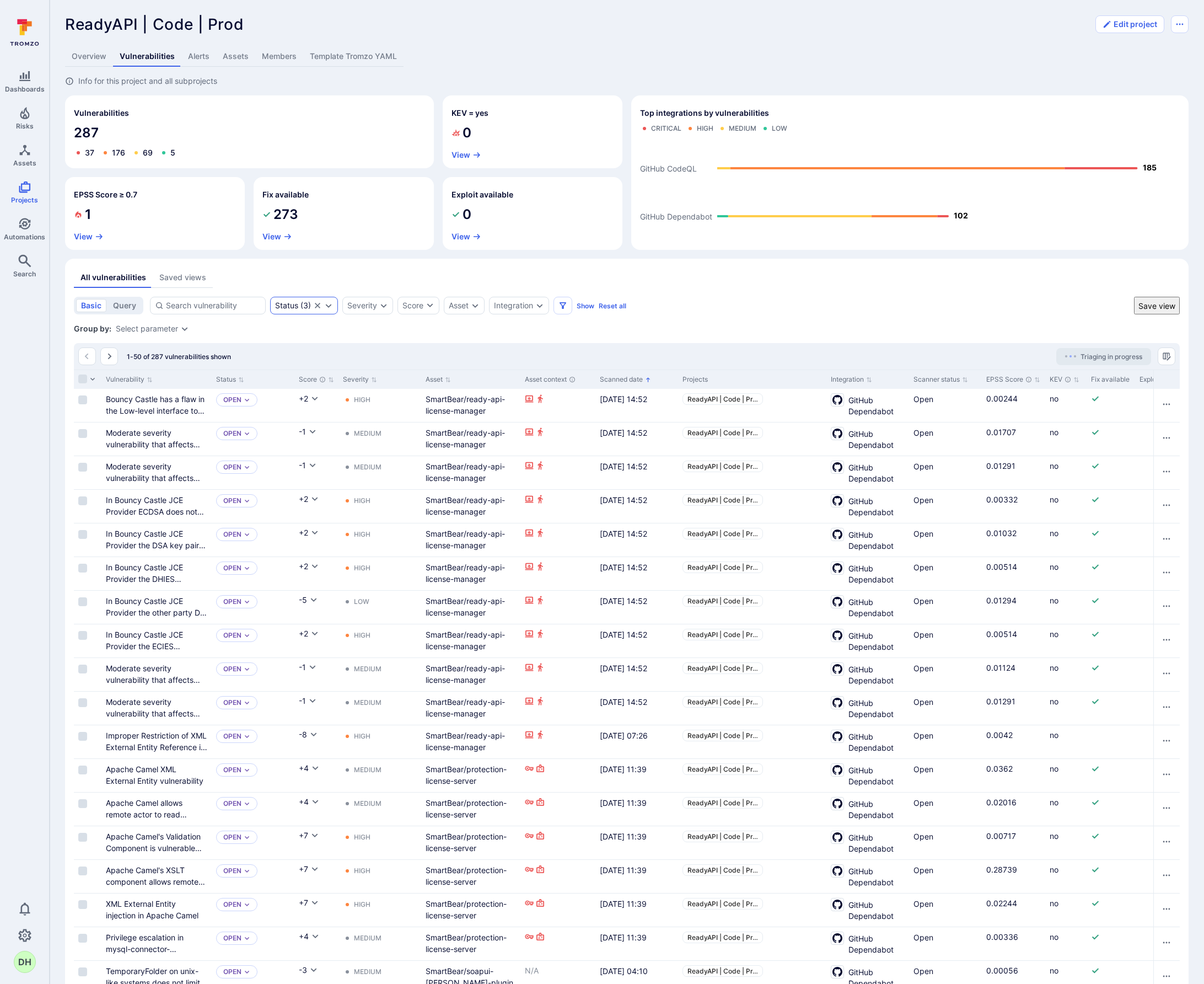
click at [333, 307] on icon "Expand dropdown" at bounding box center [328, 305] width 8 height 8
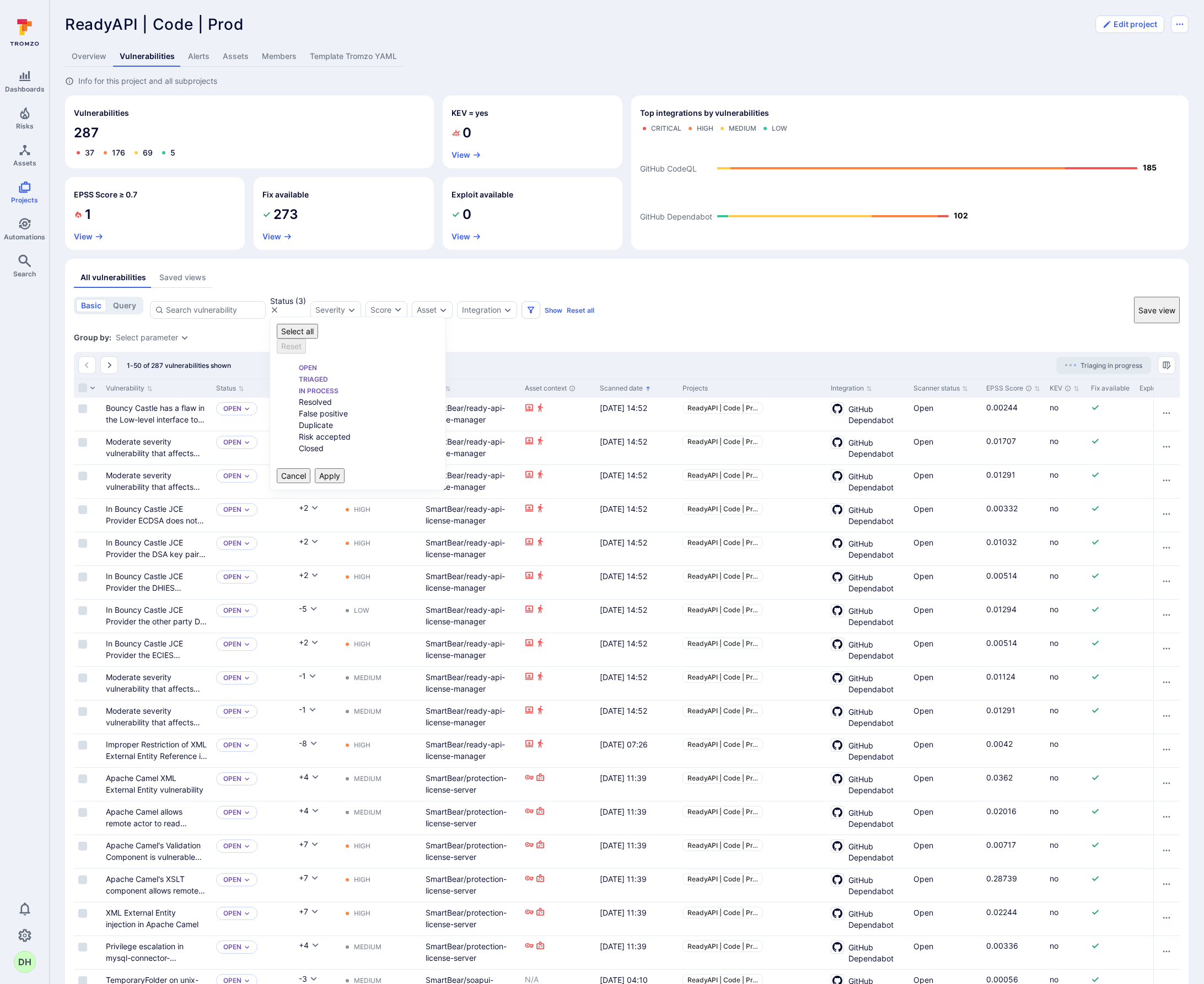
scroll to position [8, 0]
click at [356, 307] on icon "Expand dropdown" at bounding box center [351, 310] width 8 height 8
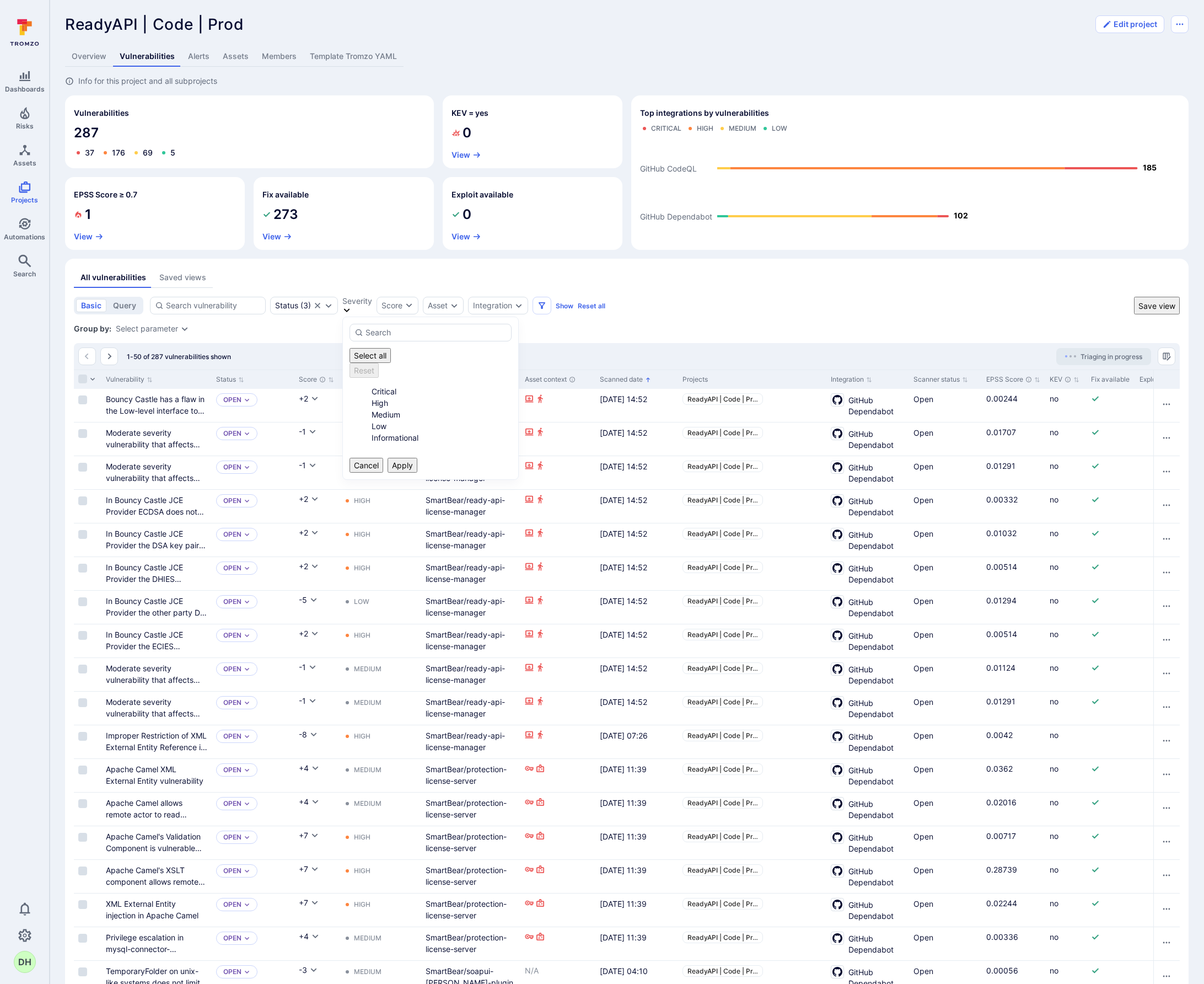
click at [371, 385] on li "Critical" at bounding box center [441, 391] width 140 height 12
click at [371, 397] on li "High" at bounding box center [441, 402] width 140 height 12
click at [418, 458] on button "Apply" at bounding box center [402, 465] width 30 height 15
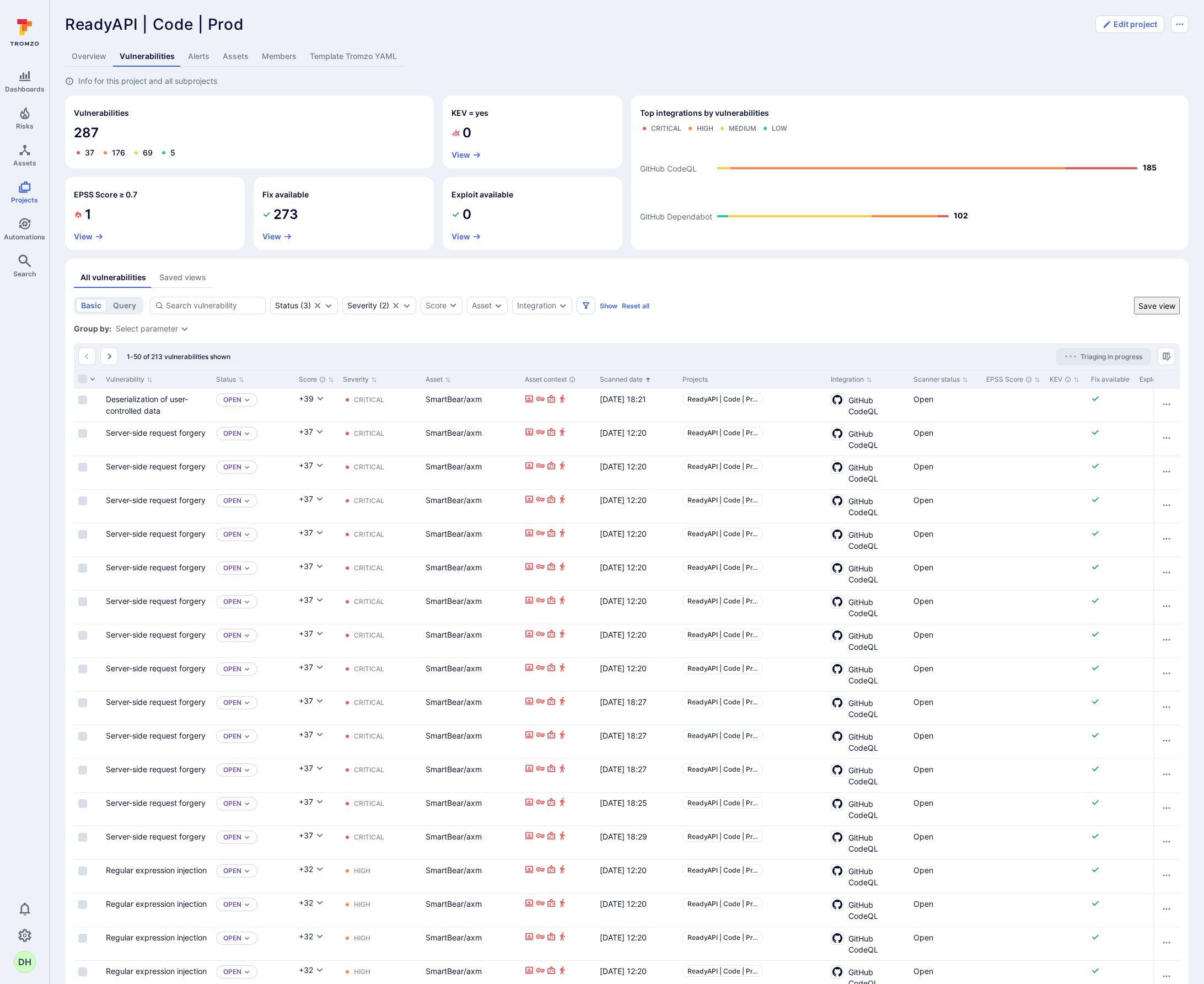
click at [648, 382] on icon "Sorted by: Oldest first" at bounding box center [648, 380] width 6 height 6
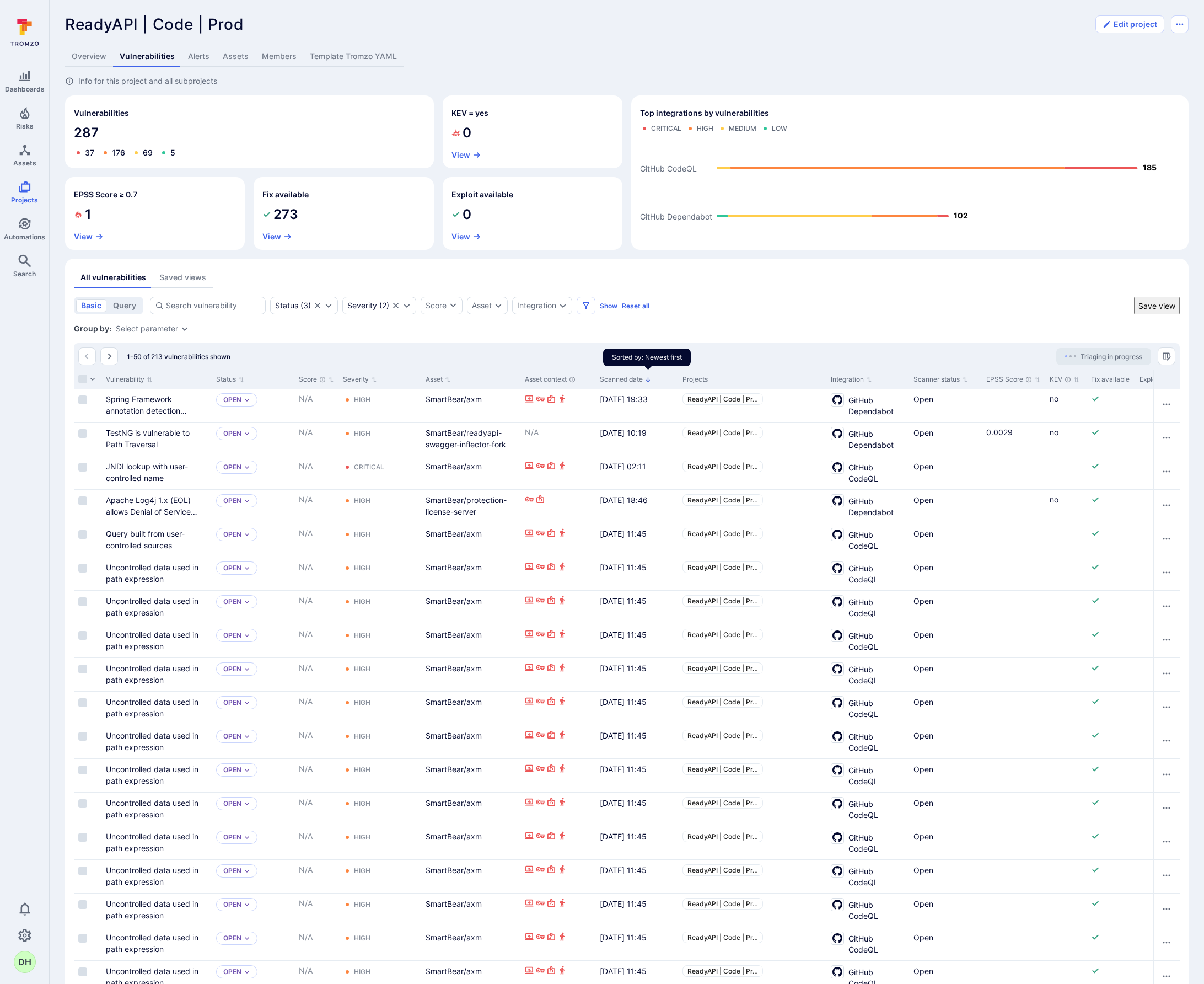
click at [649, 381] on icon "Sorted by: Newest first" at bounding box center [648, 380] width 6 height 6
click at [560, 305] on icon "Expand dropdown" at bounding box center [562, 305] width 8 height 8
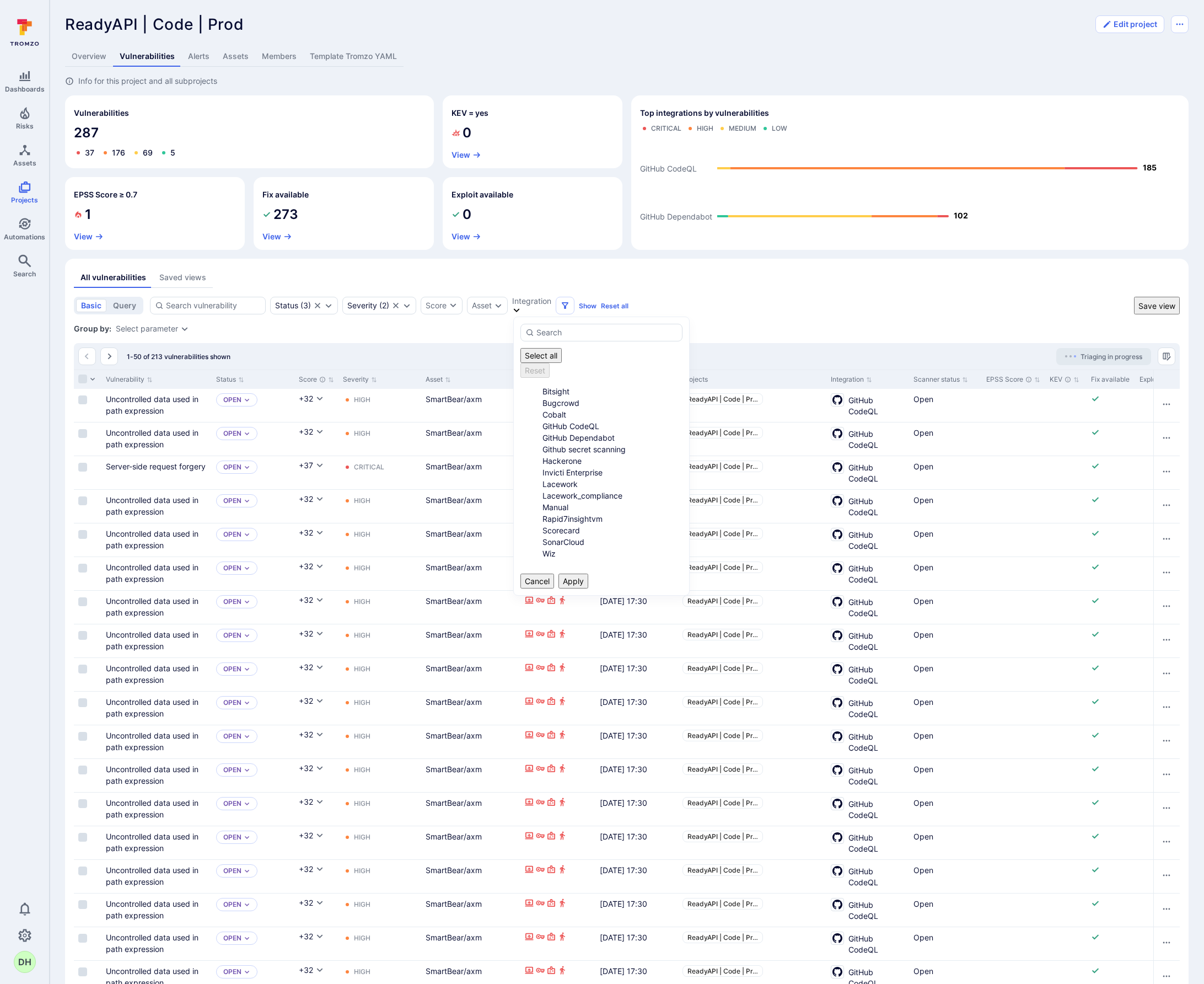
click at [543, 435] on li "GitHub Dependabot" at bounding box center [612, 437] width 140 height 12
click at [543, 449] on li "Github secret scanning" at bounding box center [612, 449] width 140 height 12
click at [588, 574] on button "Apply" at bounding box center [573, 581] width 30 height 15
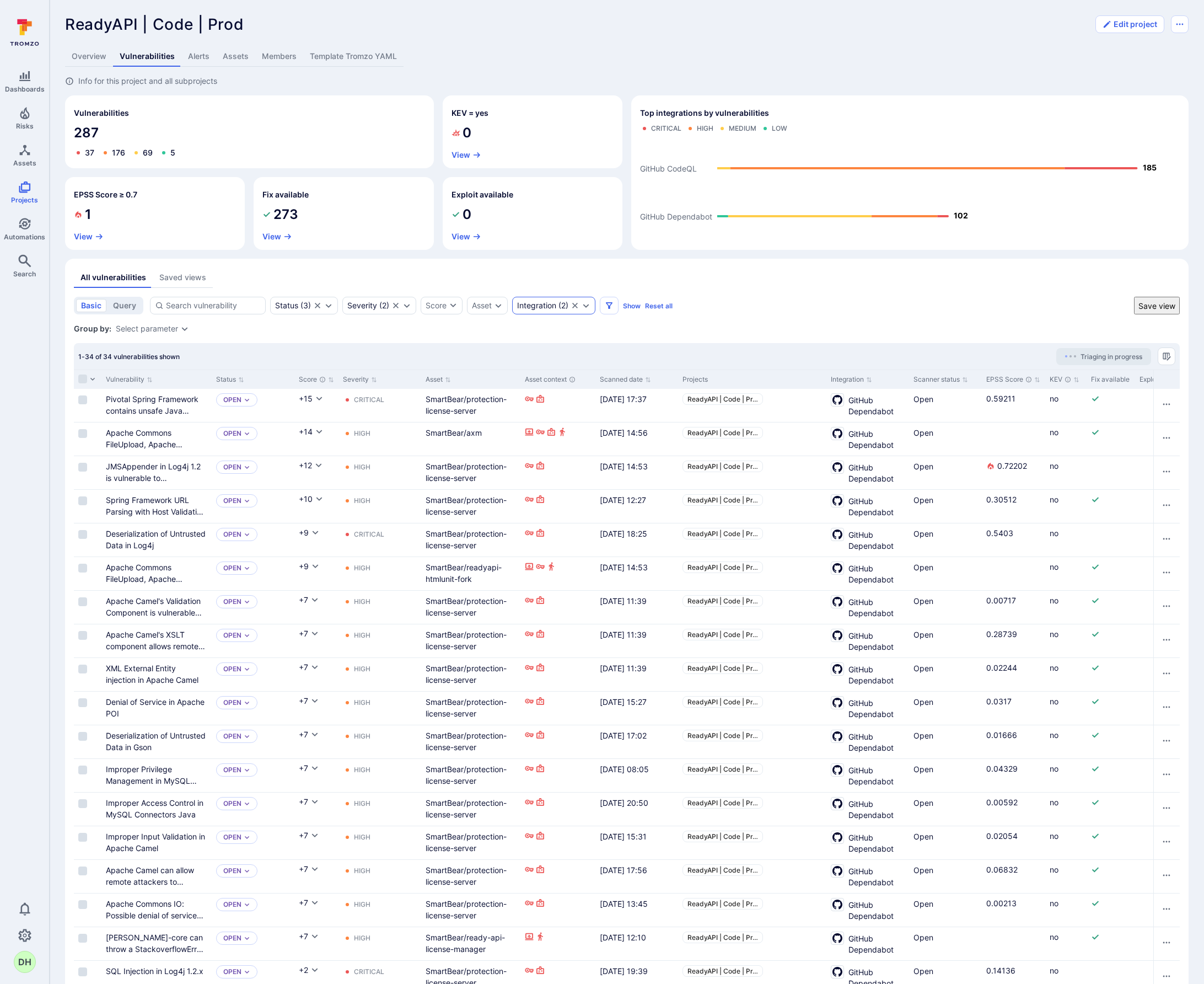
click at [587, 306] on icon "Expand dropdown" at bounding box center [585, 305] width 8 height 8
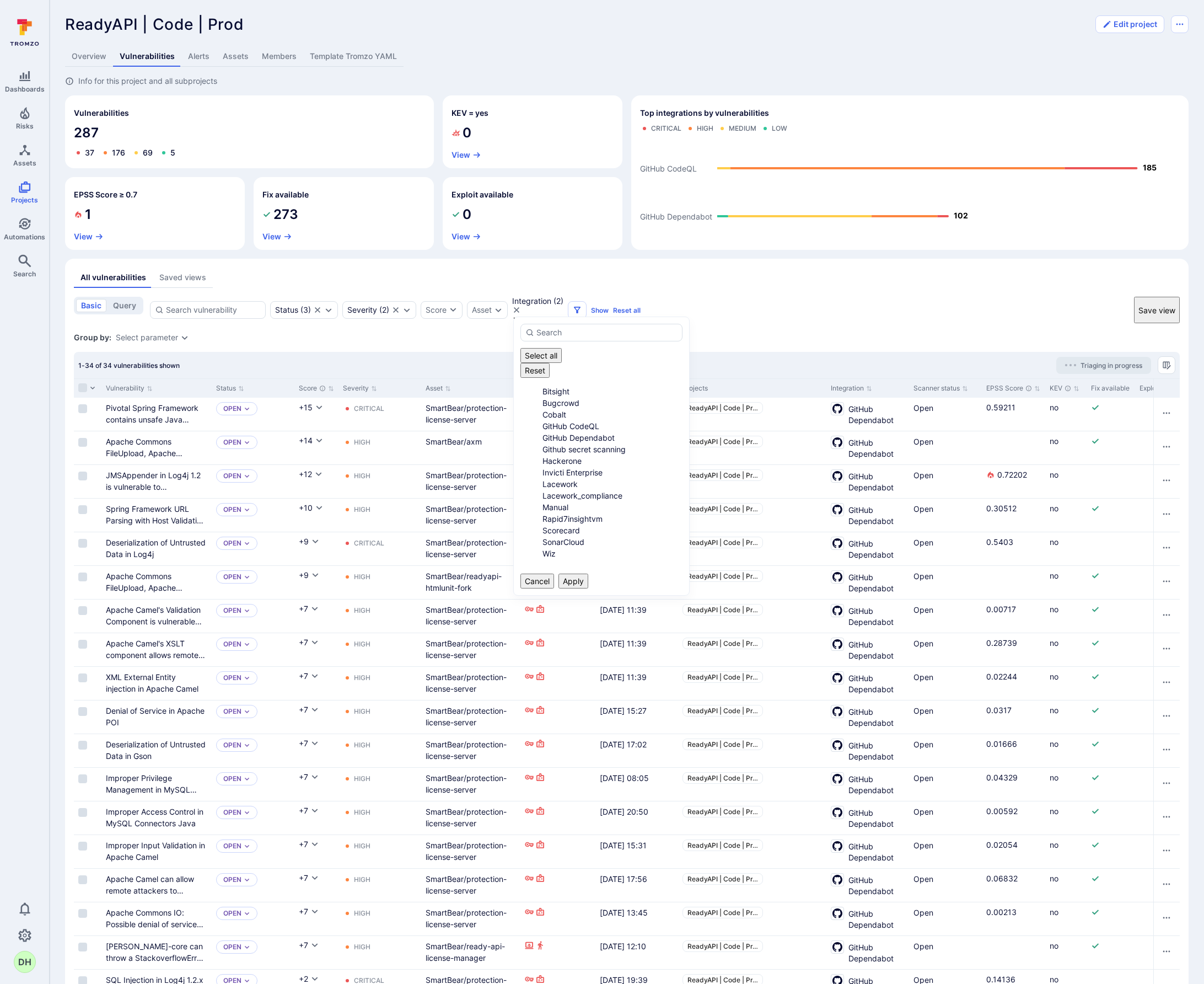
click at [906, 304] on div "basic query Status ( 3 ) Severity ( 2 ) Score Asset Integration ( 2 ) Show Rese…" at bounding box center [602, 310] width 1056 height 26
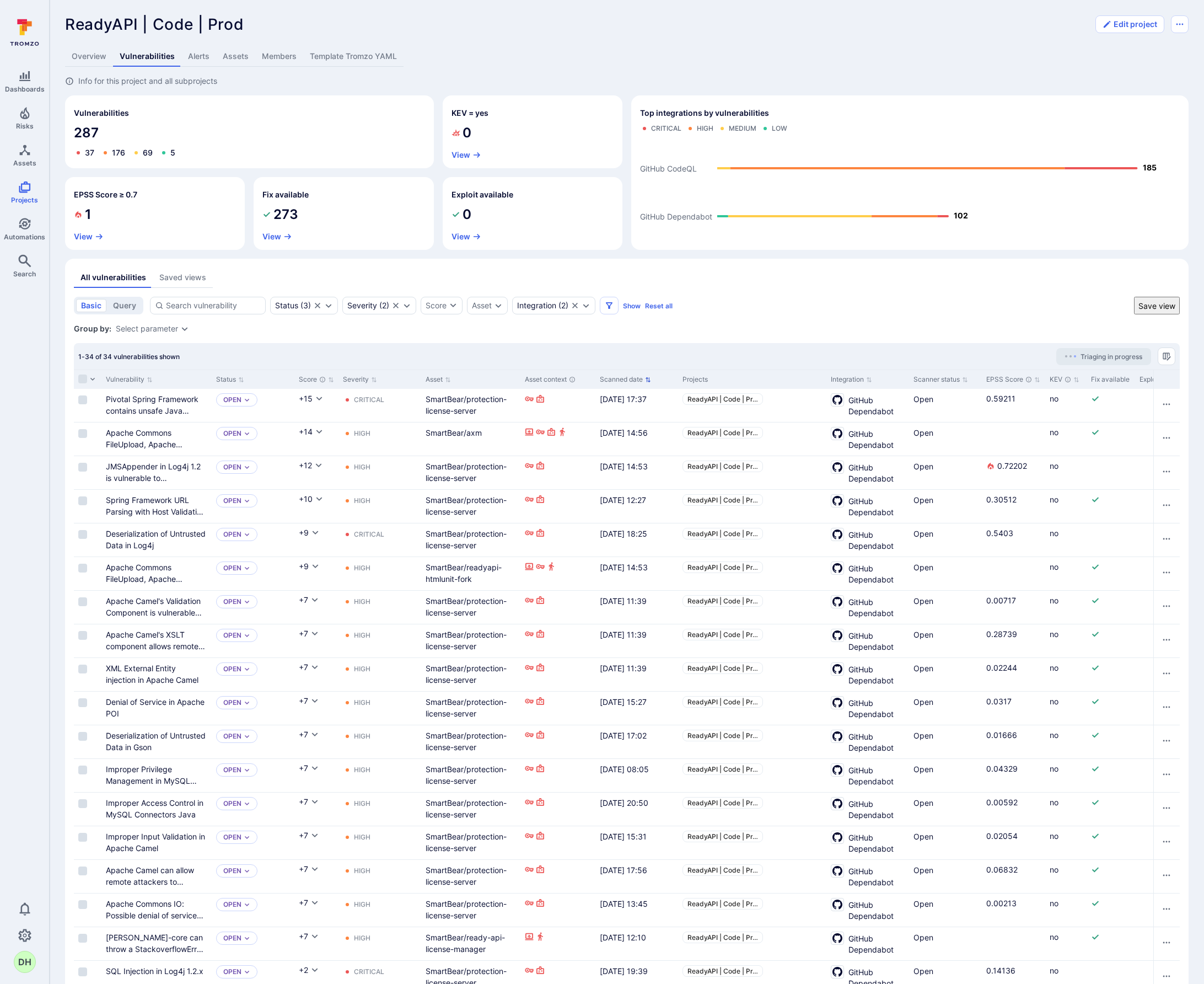
click at [649, 382] on icon "Sort by Scanned date" at bounding box center [648, 380] width 6 height 6
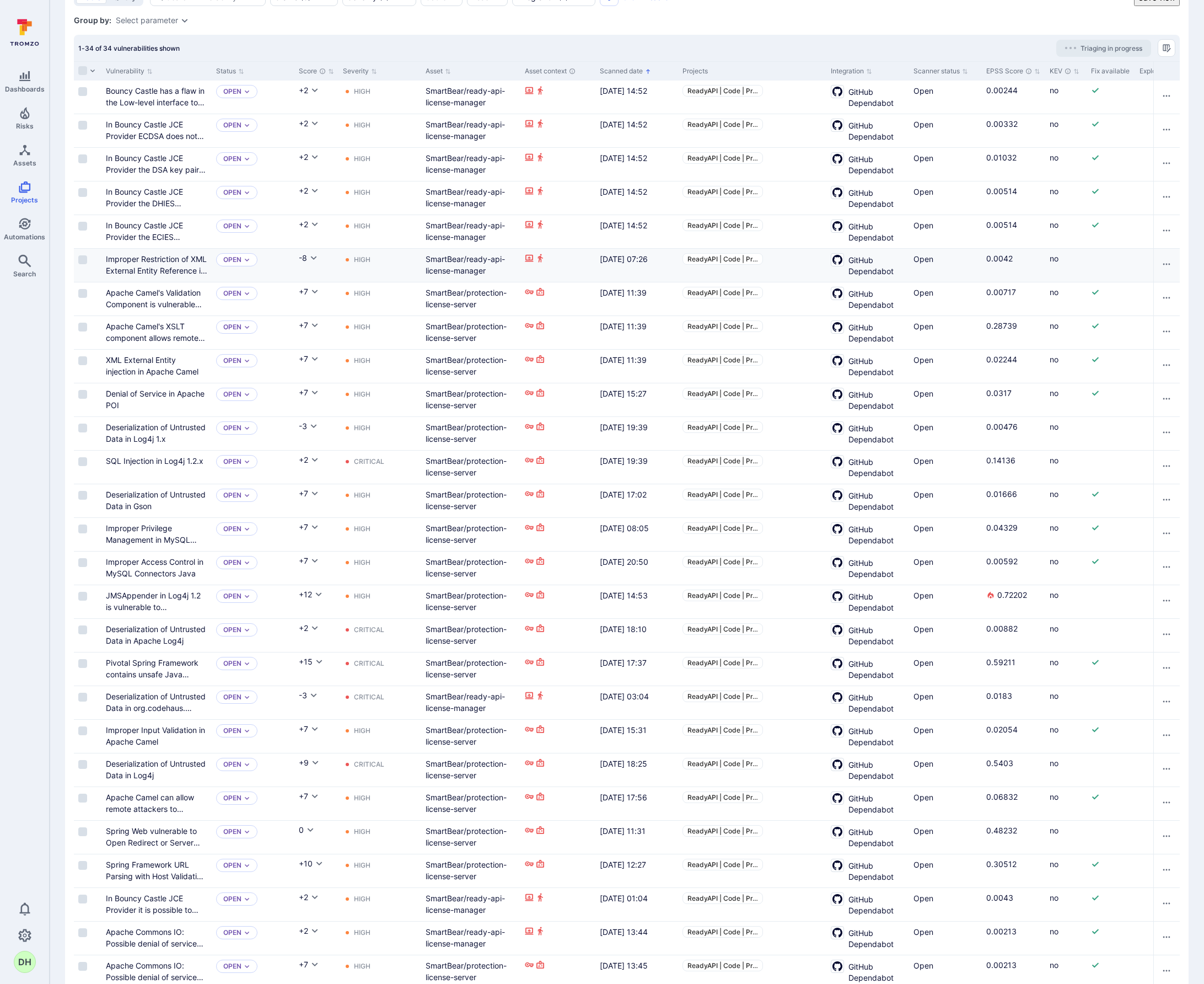
scroll to position [70, 0]
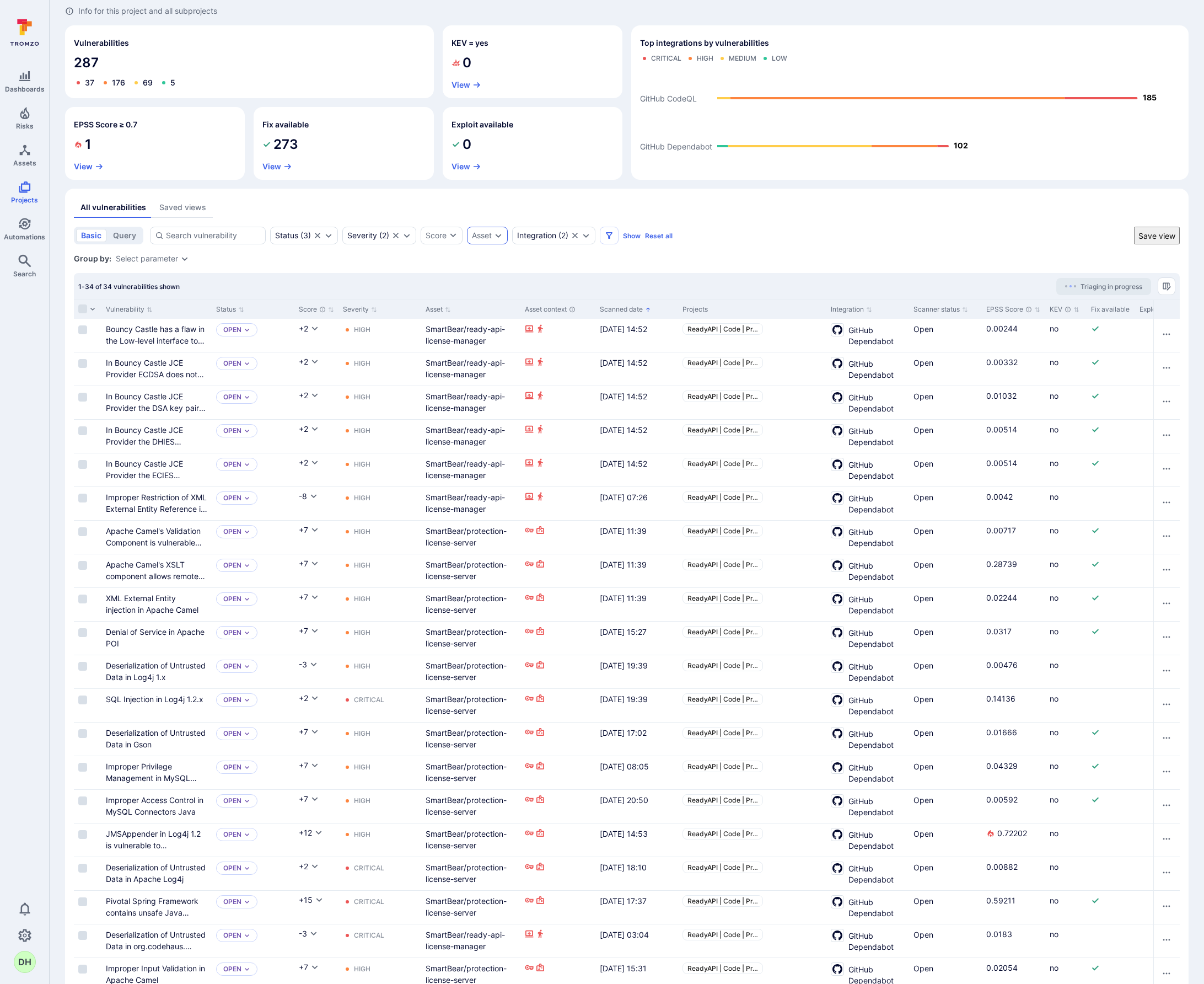
click at [498, 236] on icon "Expand dropdown" at bounding box center [498, 235] width 8 height 8
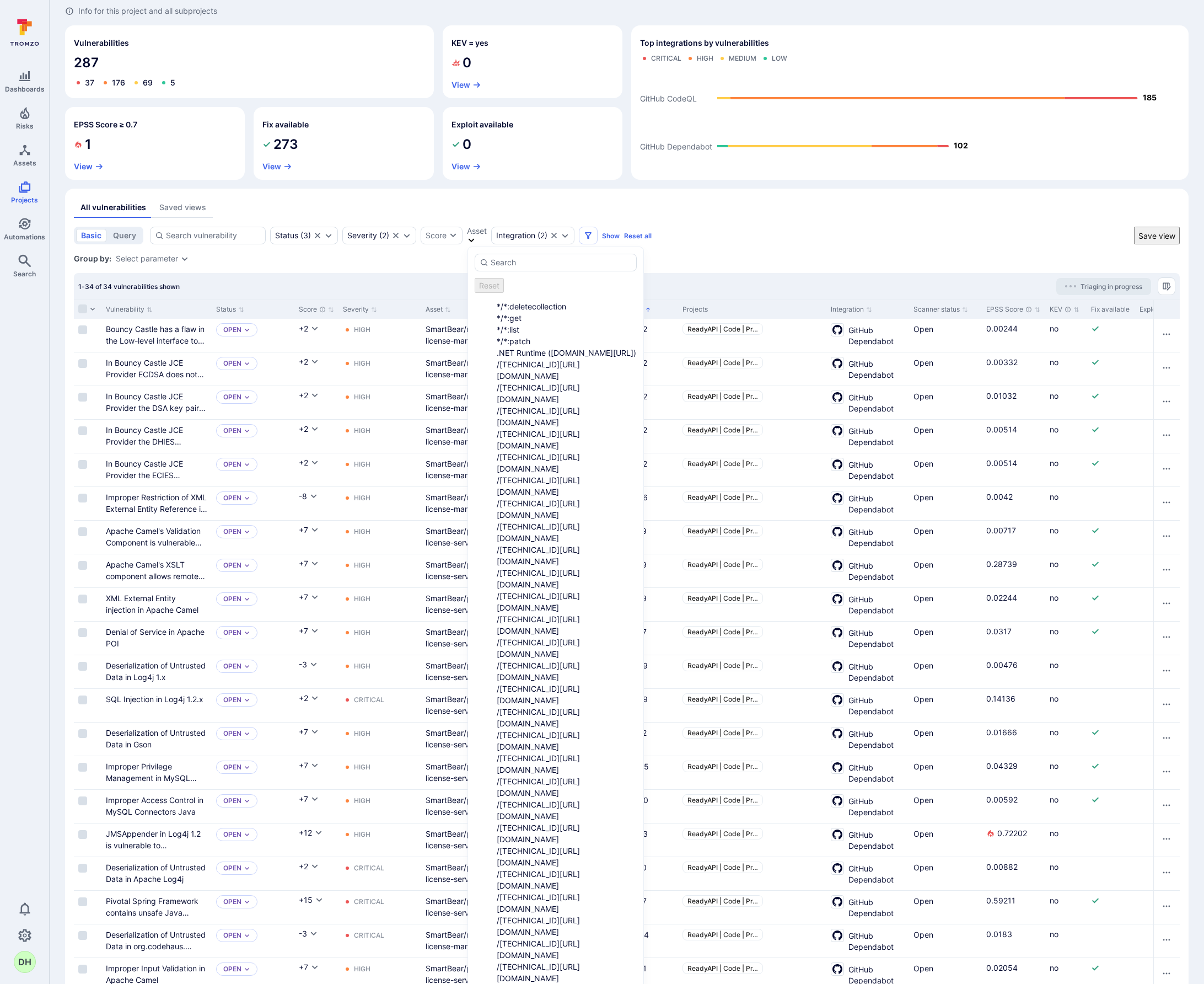
scroll to position [0, 0]
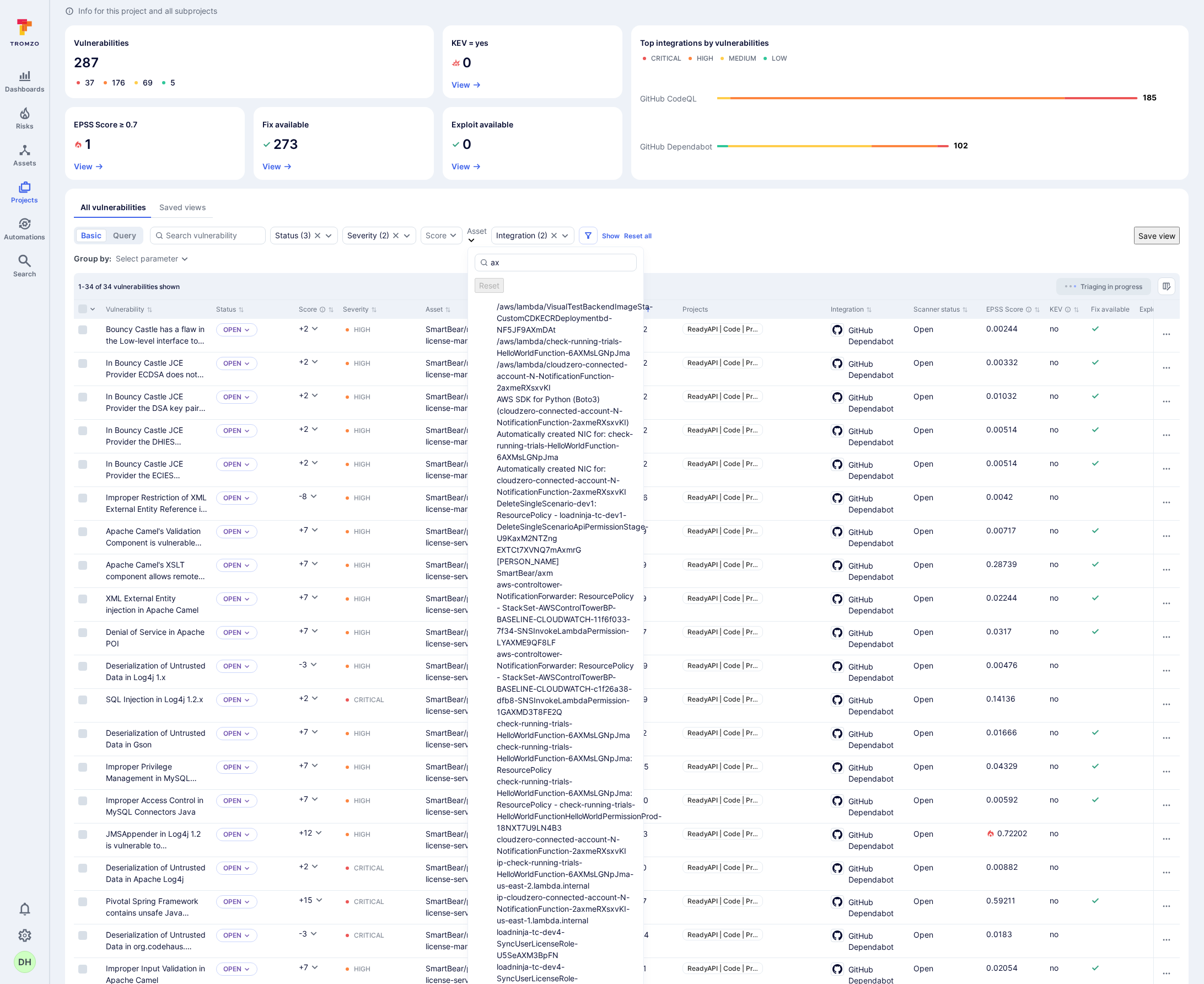
type input "a"
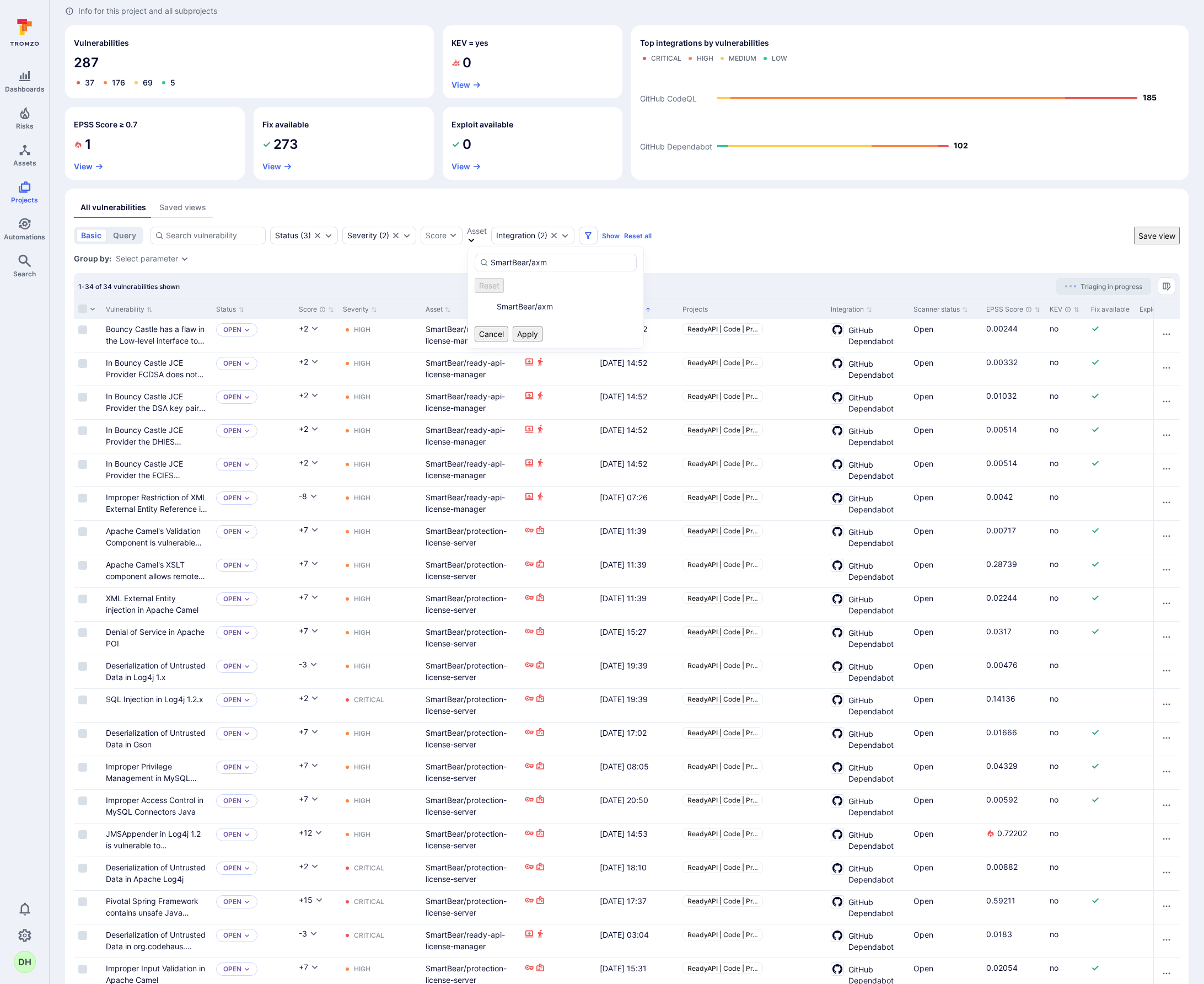
click at [539, 304] on li "SmartBear/axm" at bounding box center [566, 306] width 140 height 12
type input "SmartBear/axm"
click at [543, 327] on button "Apply" at bounding box center [527, 334] width 30 height 15
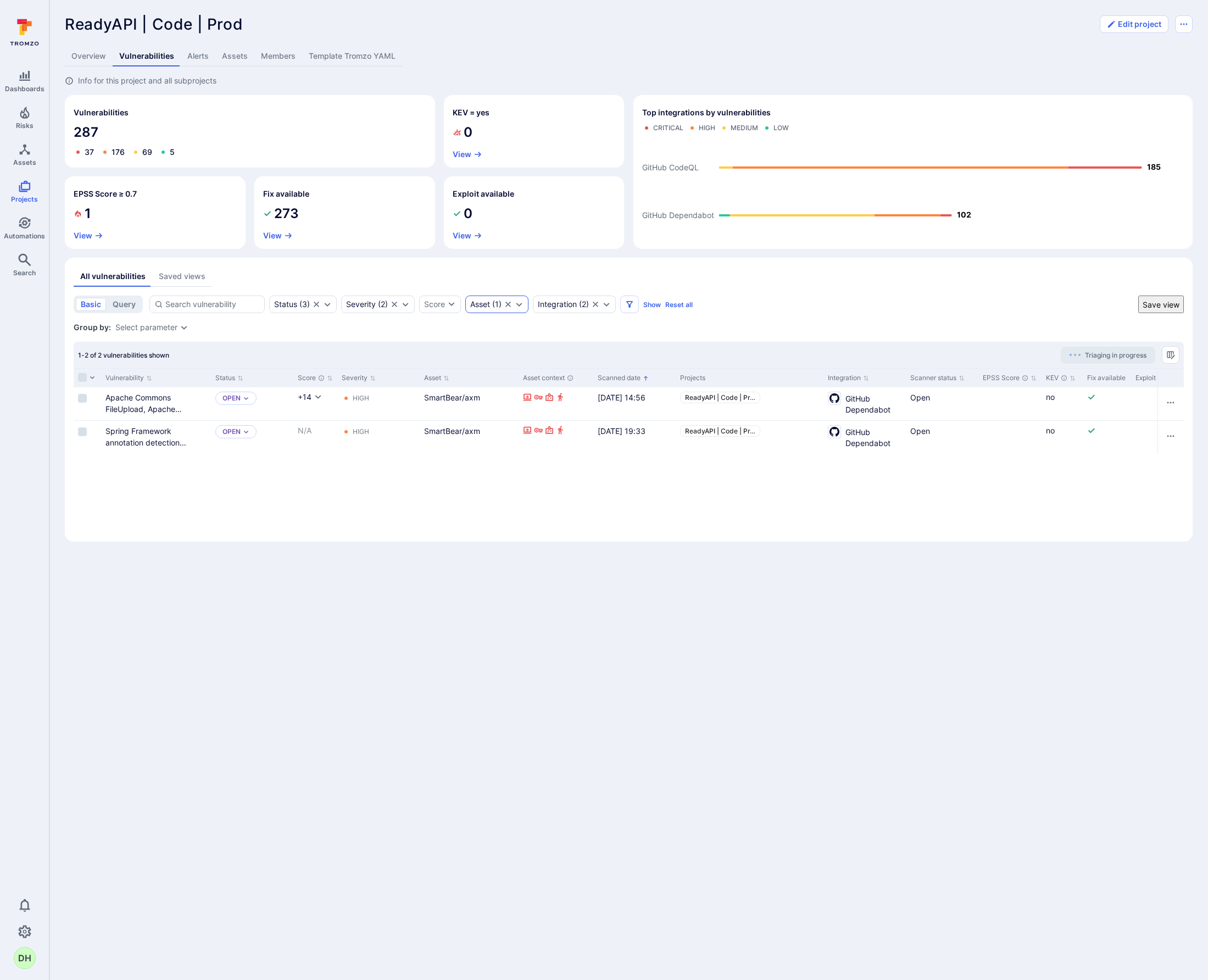
click at [510, 305] on icon "Clear selection" at bounding box center [508, 304] width 5 height 5
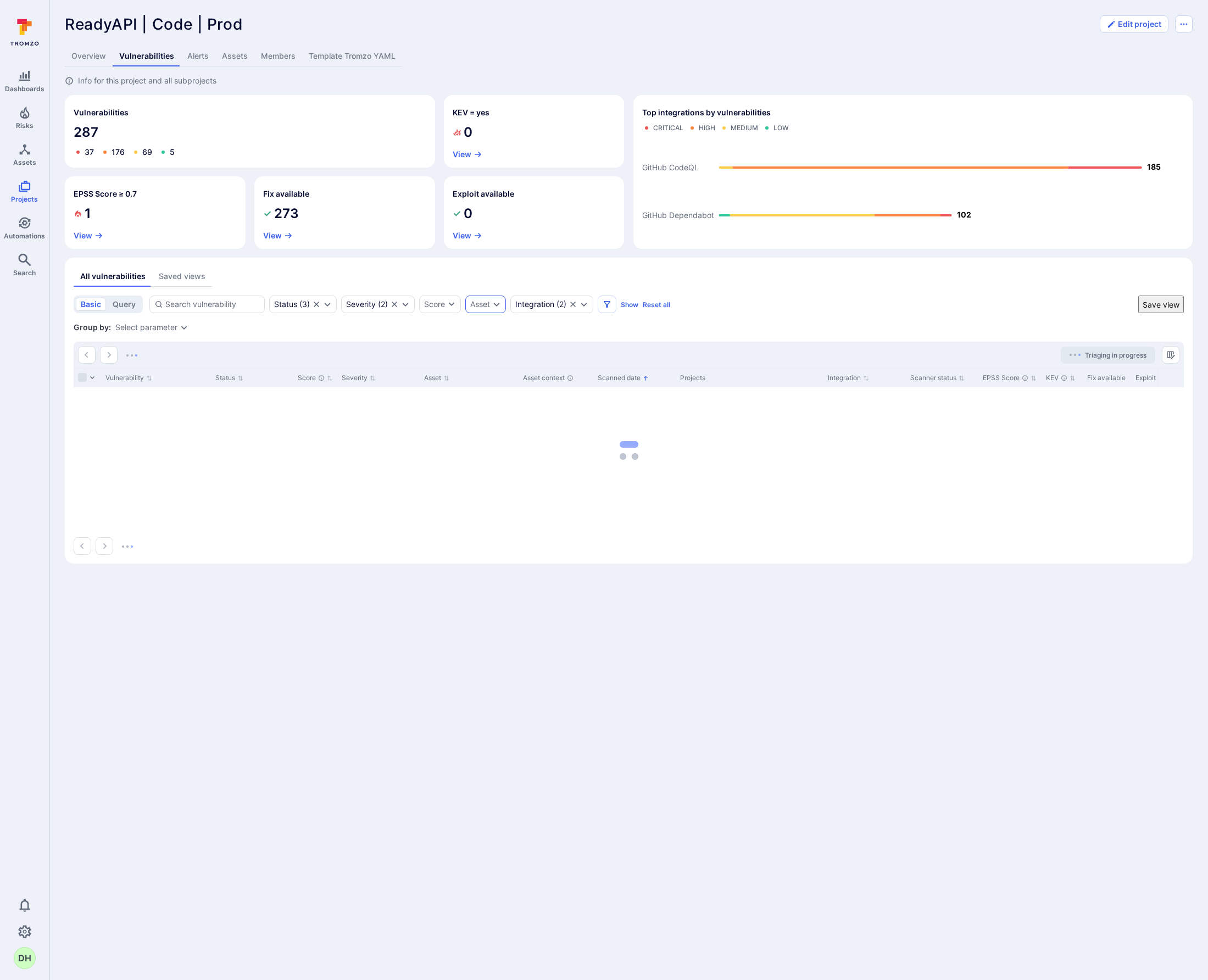
click at [182, 325] on icon "Expand dropdown" at bounding box center [183, 327] width 8 height 8
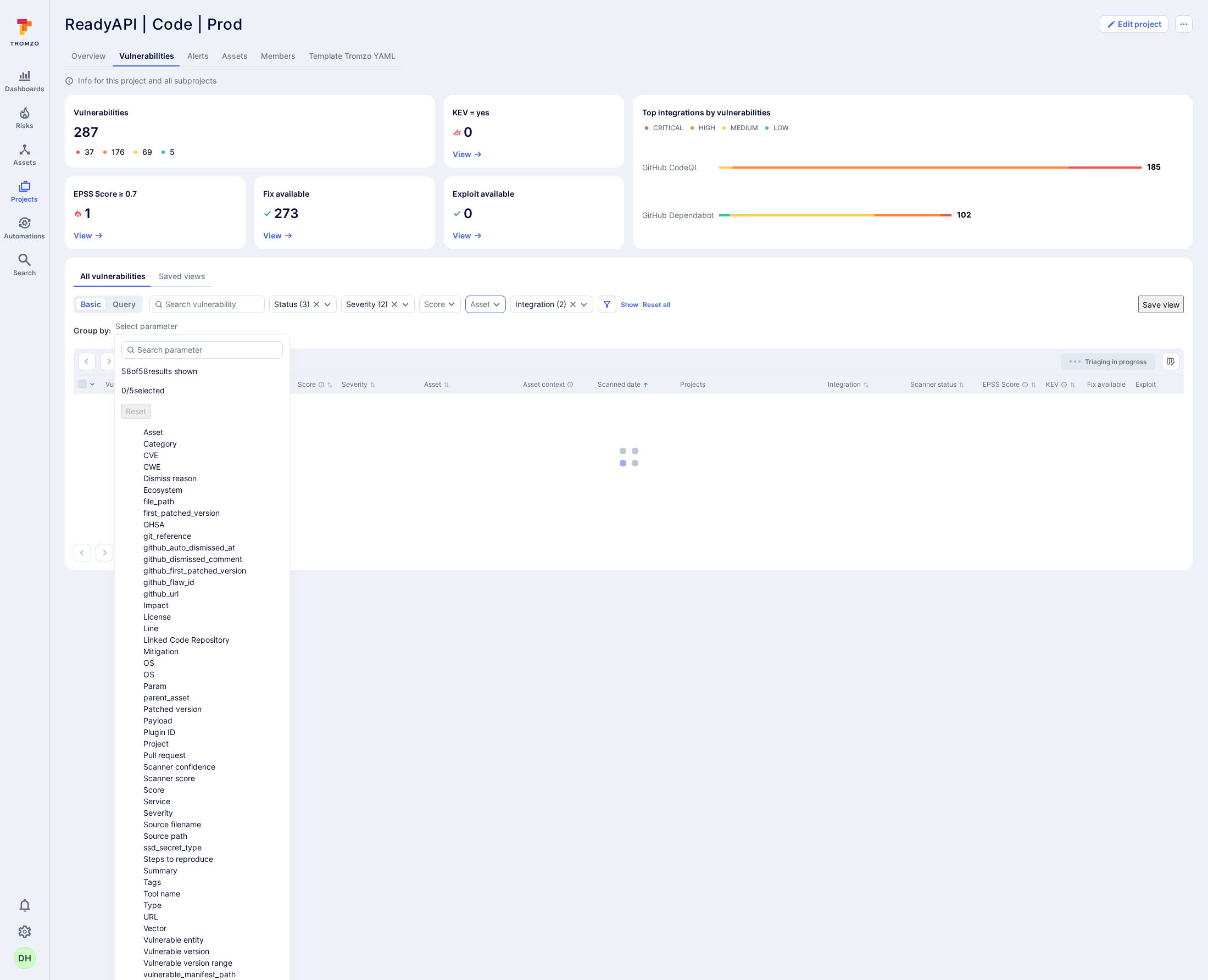
click at [171, 426] on li "Asset" at bounding box center [212, 432] width 139 height 12
click at [848, 288] on div "All vulnerabilities Saved views basic query Status ( 3 ) Severity ( 2 ) Score A…" at bounding box center [629, 413] width 1110 height 295
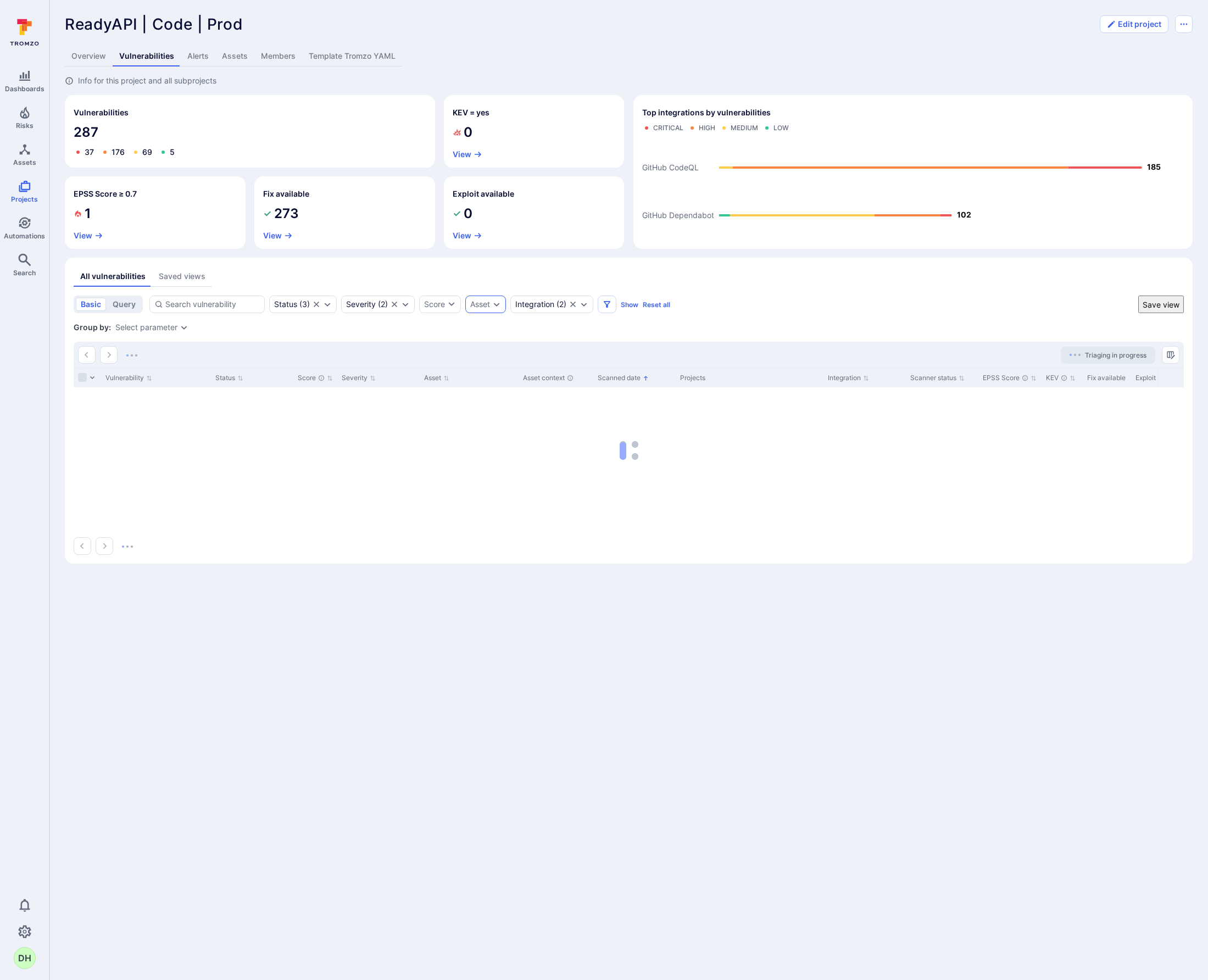
click at [175, 331] on div "Select parameter" at bounding box center [146, 327] width 62 height 8
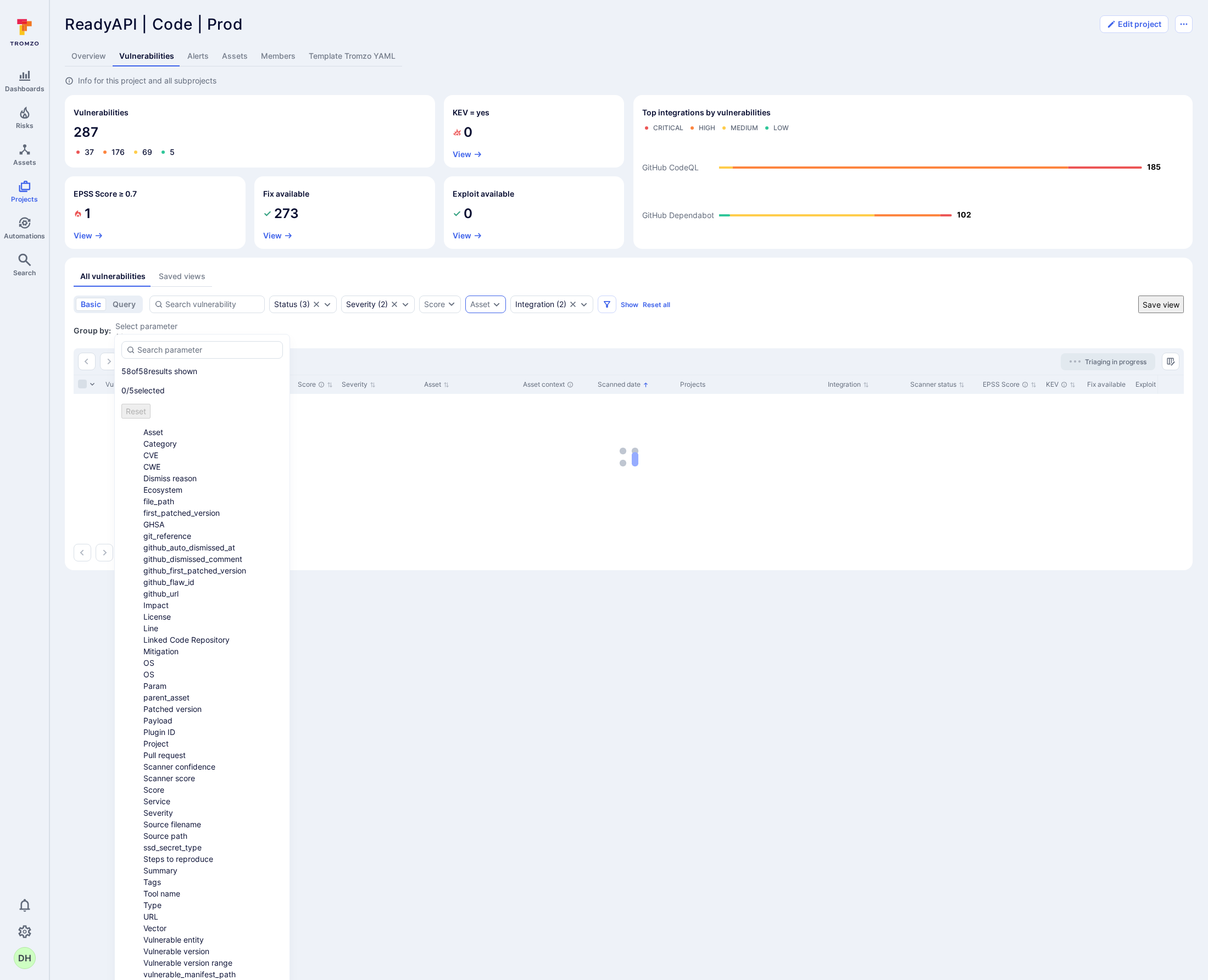
click at [147, 426] on li "Asset" at bounding box center [212, 432] width 139 height 12
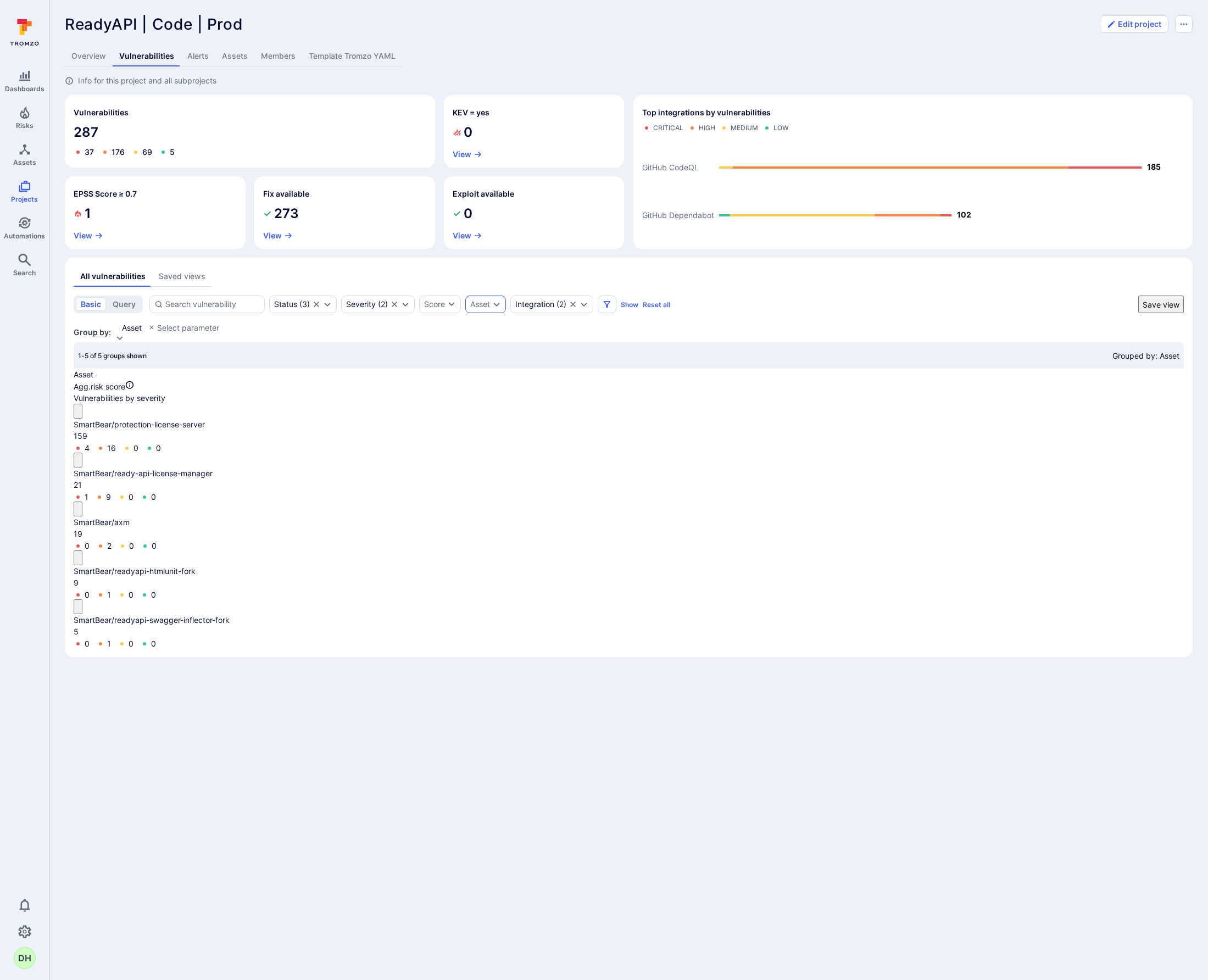
click at [532, 334] on section "basic query Status ( 3 ) Severity ( 2 ) Score Asset Integration ( 2 ) Show Rese…" at bounding box center [629, 472] width 1110 height 352
